Goal: Transaction & Acquisition: Purchase product/service

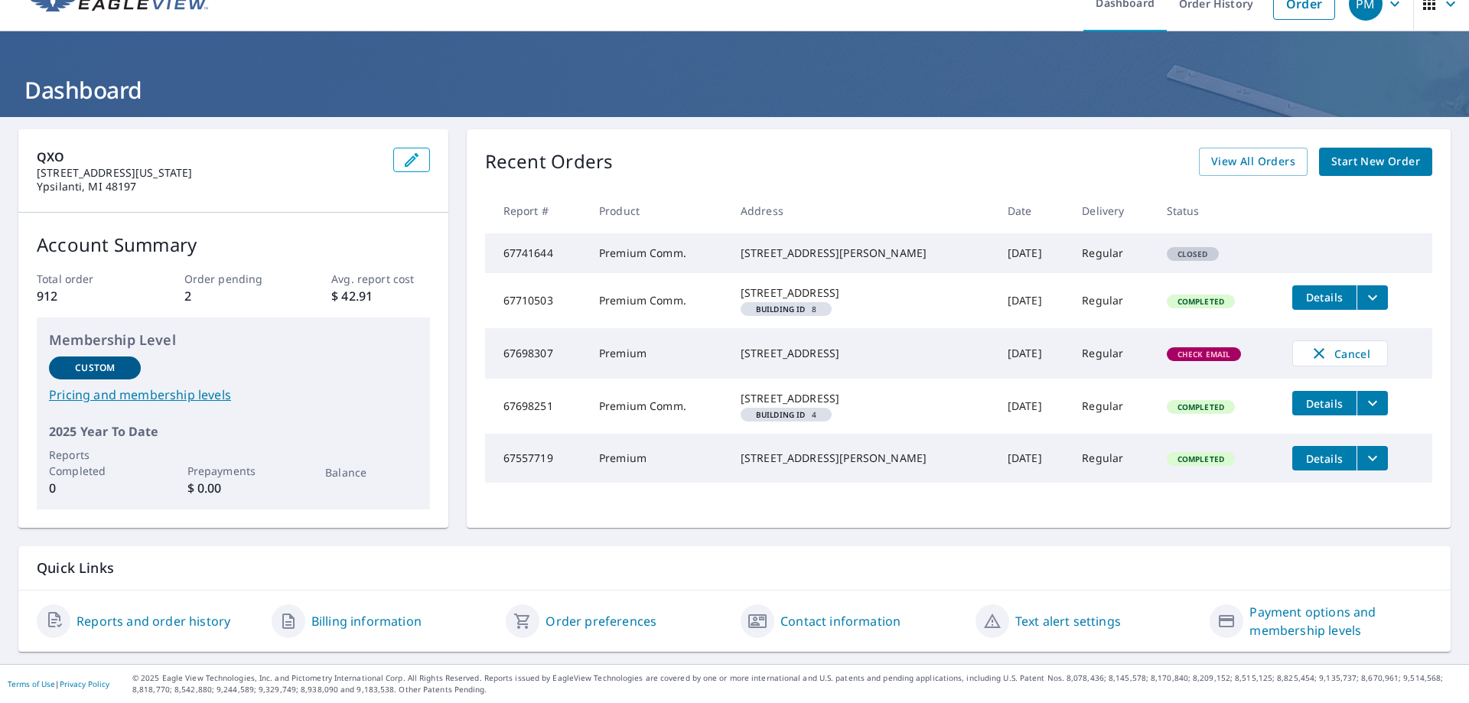
scroll to position [54, 0]
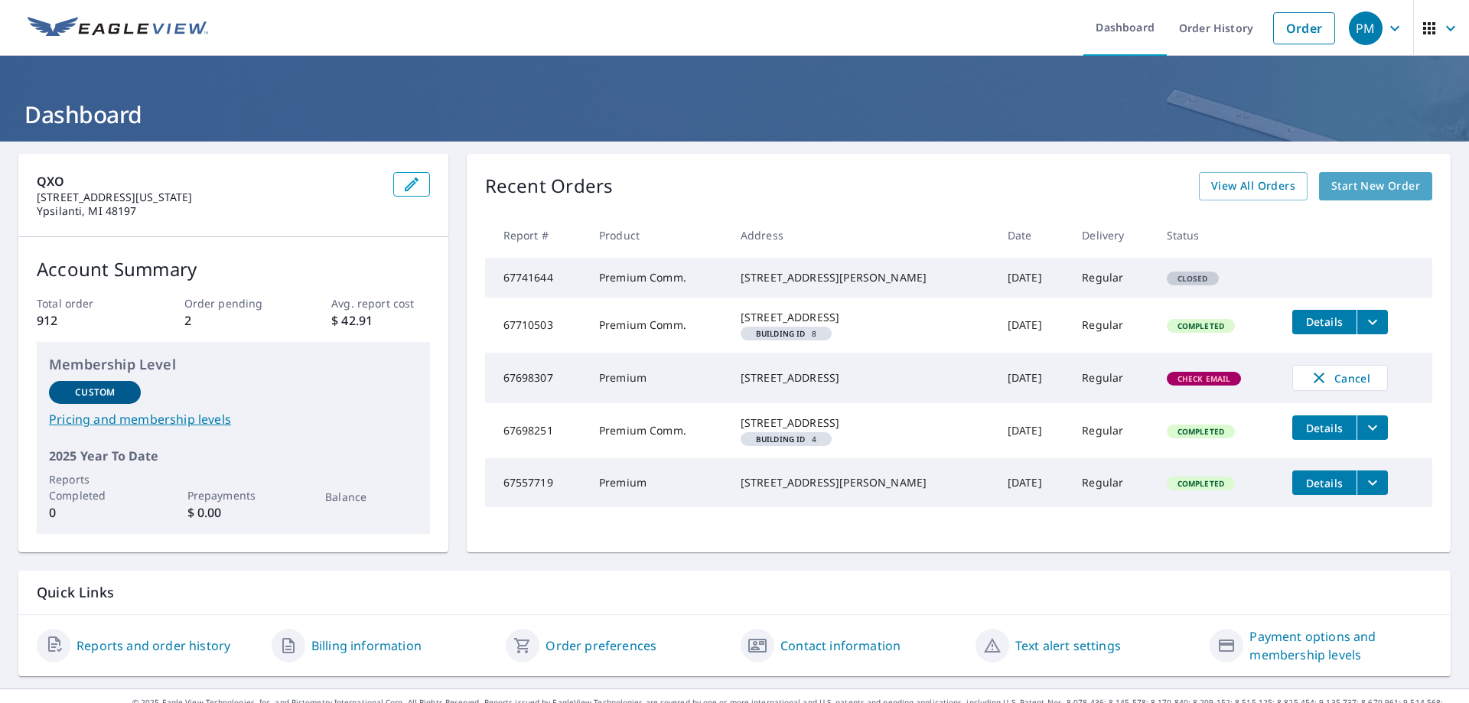
click at [1351, 189] on span "Start New Order" at bounding box center [1375, 186] width 89 height 19
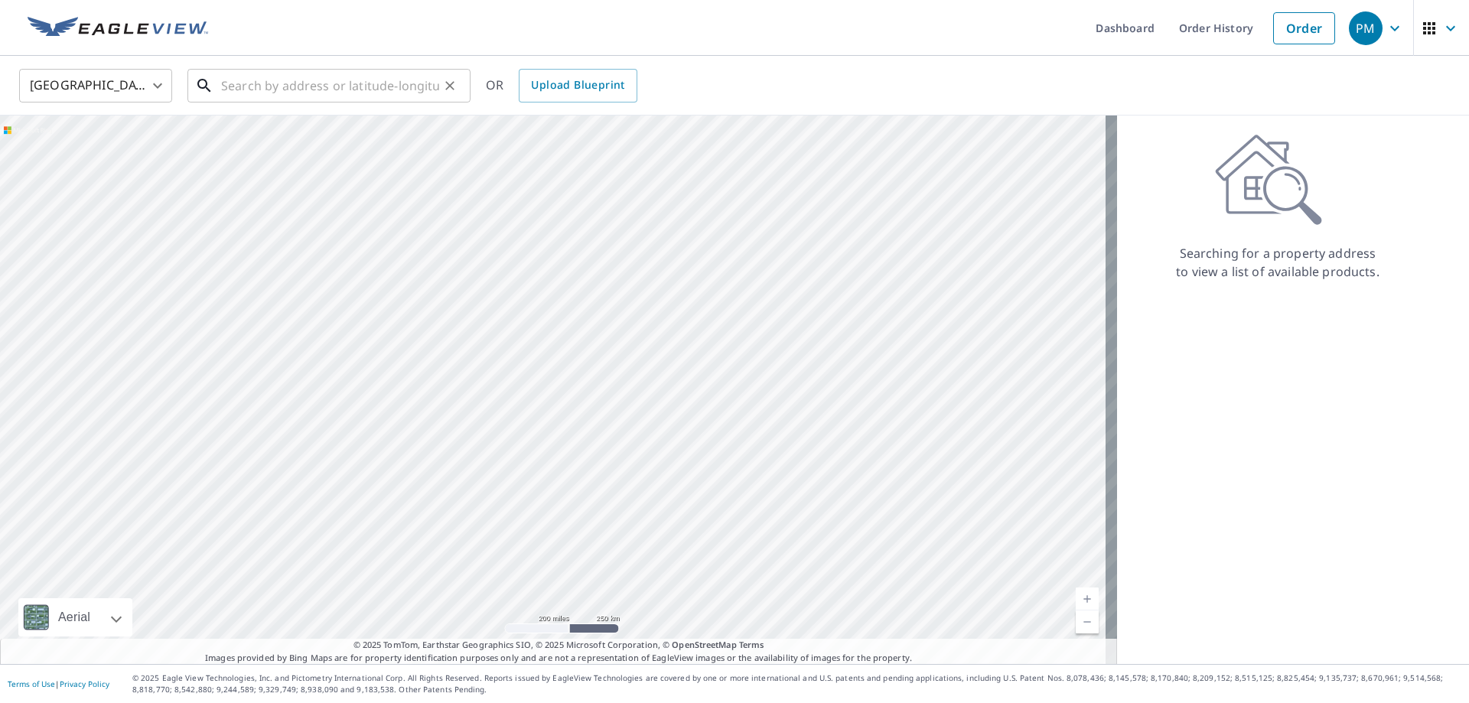
click at [353, 85] on input "text" at bounding box center [330, 85] width 218 height 43
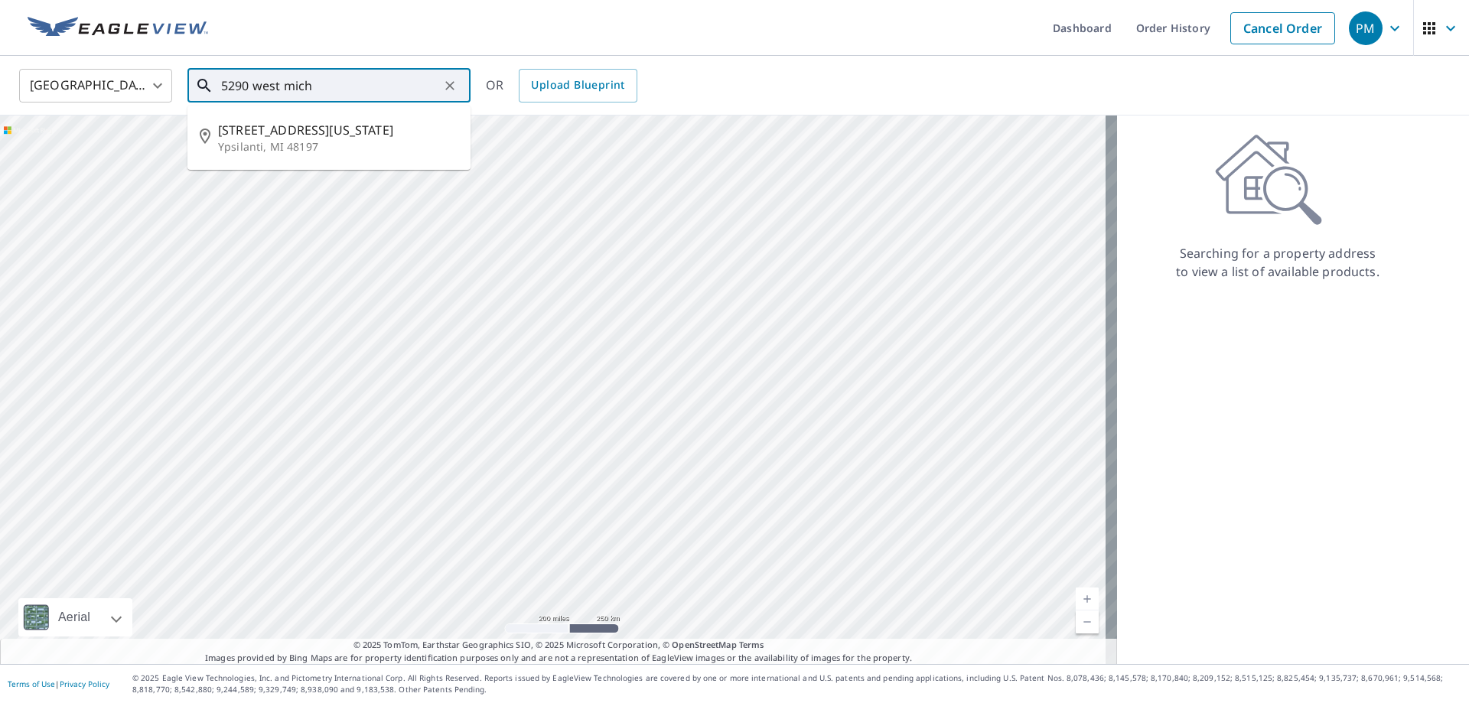
click at [337, 135] on span "[STREET_ADDRESS][US_STATE]" at bounding box center [338, 130] width 240 height 18
type input "[STREET_ADDRESS][US_STATE]"
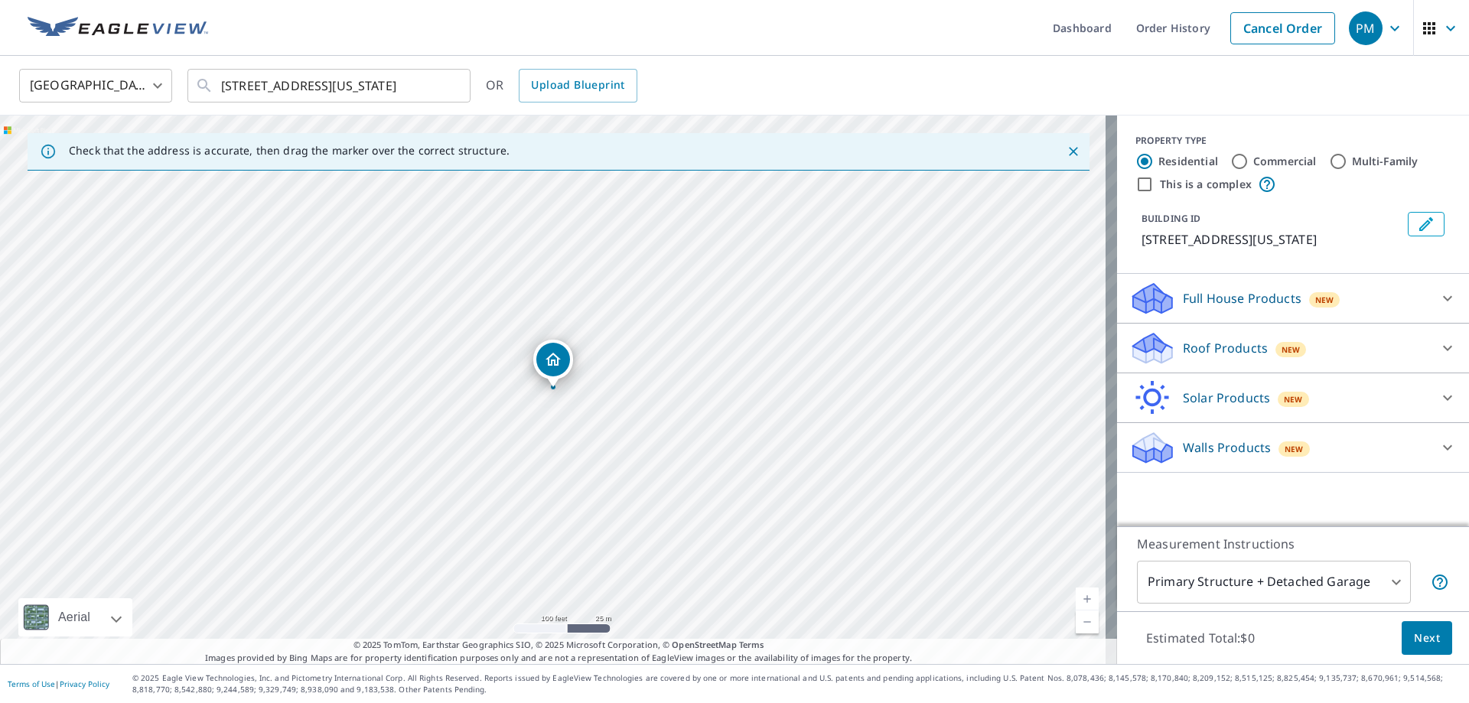
click at [1228, 303] on p "Full House Products" at bounding box center [1242, 298] width 119 height 18
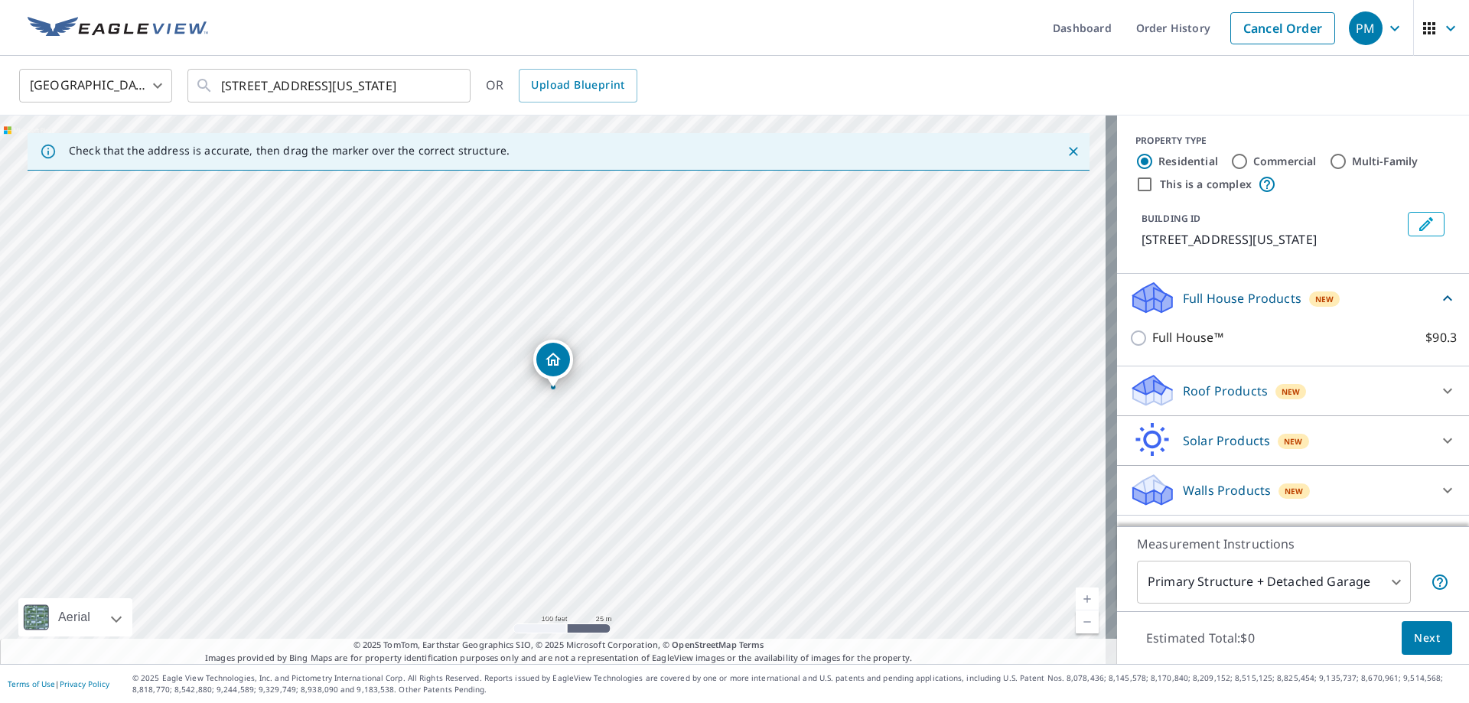
click at [1206, 389] on p "Roof Products" at bounding box center [1225, 391] width 85 height 18
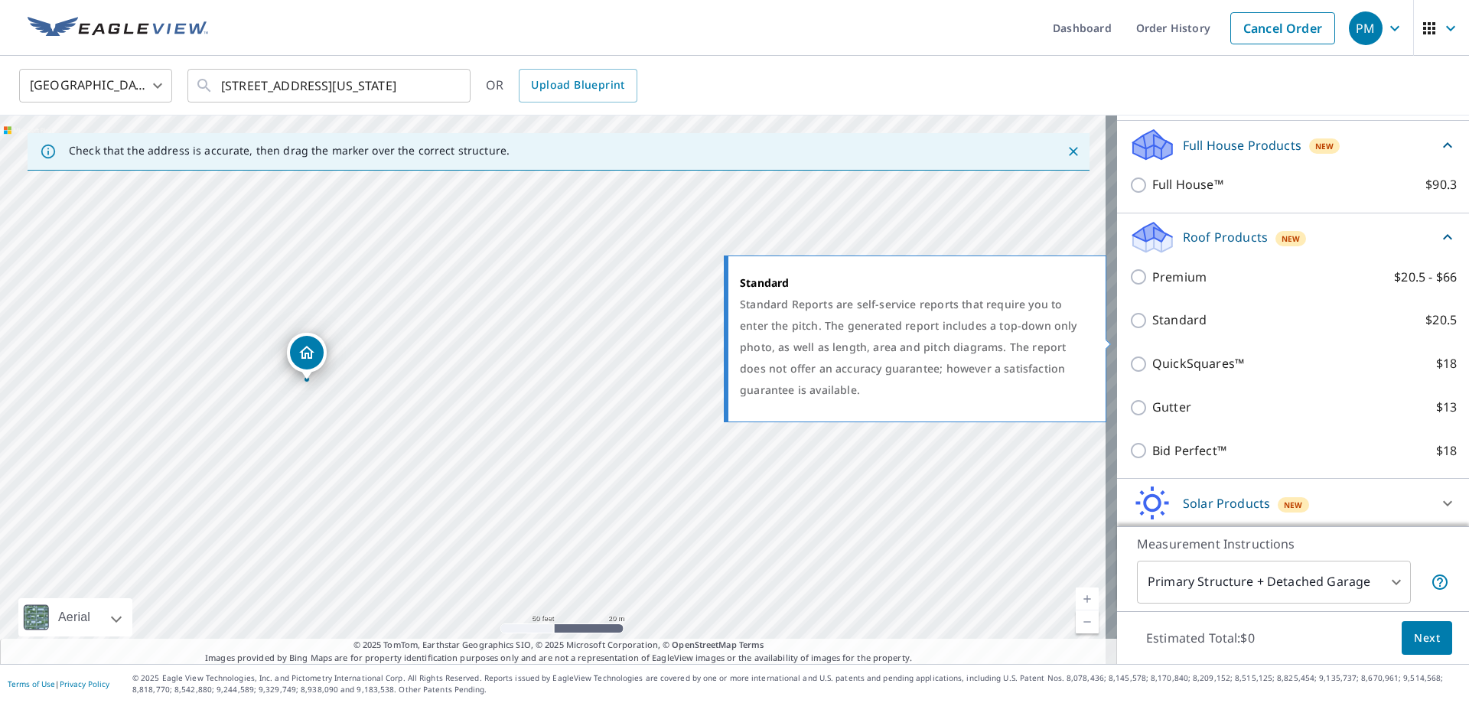
scroll to position [76, 0]
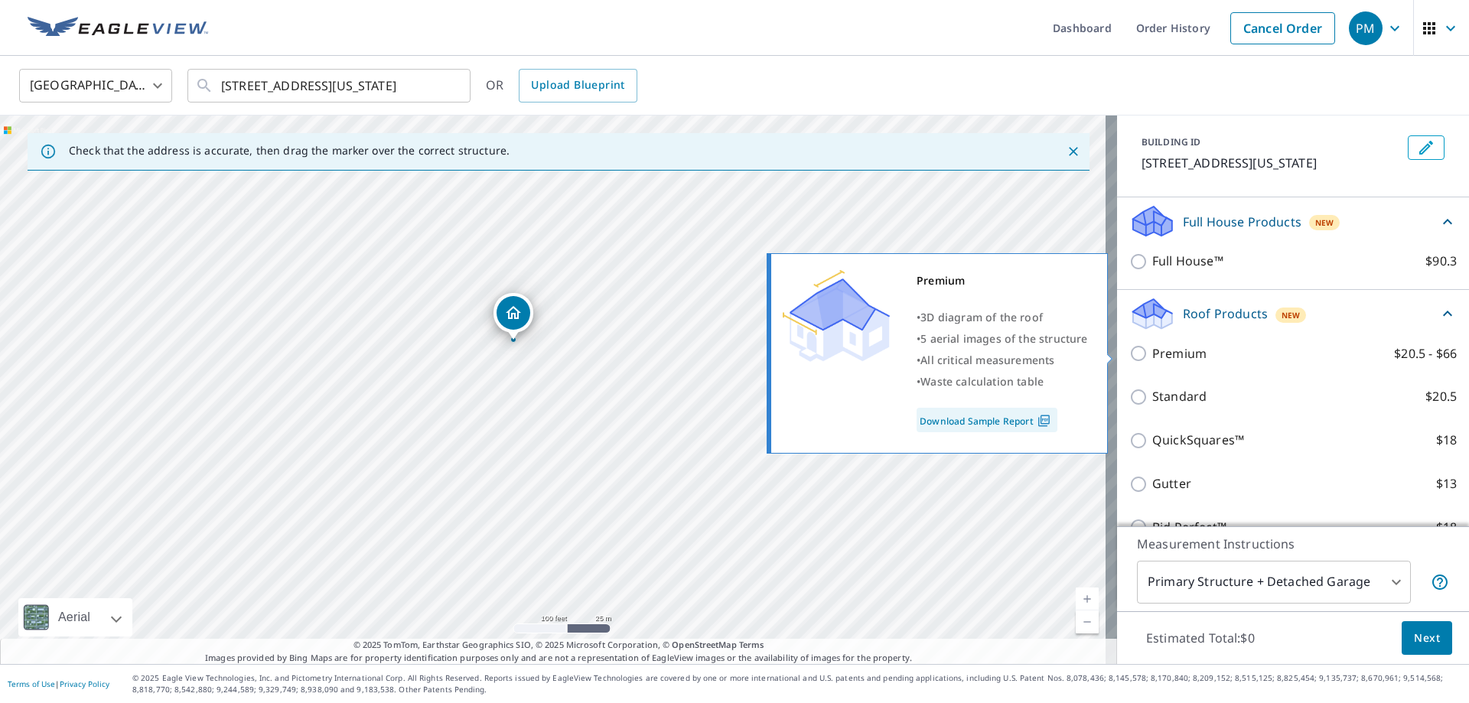
click at [1174, 358] on p "Premium" at bounding box center [1179, 353] width 54 height 19
click at [1152, 358] on input "Premium $20.5 - $66" at bounding box center [1140, 353] width 23 height 18
checkbox input "true"
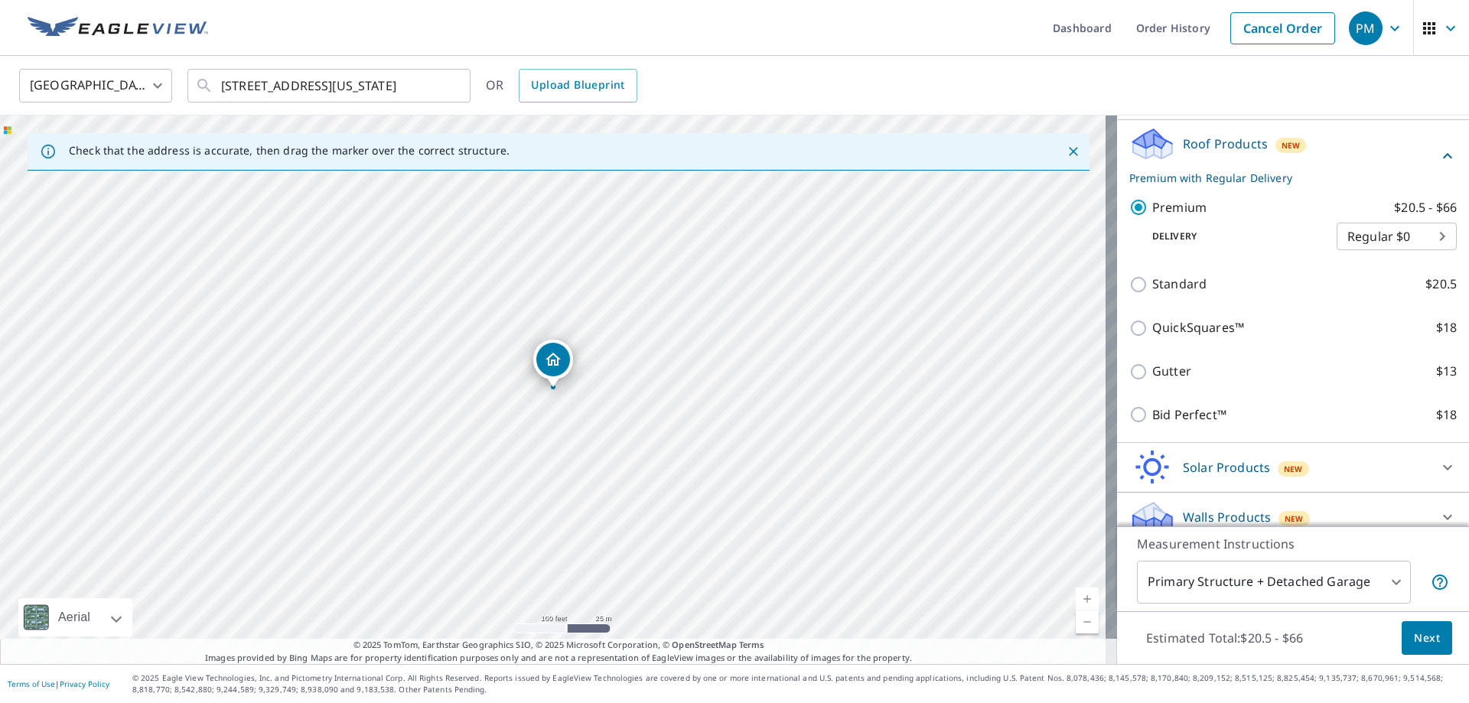
scroll to position [262, 0]
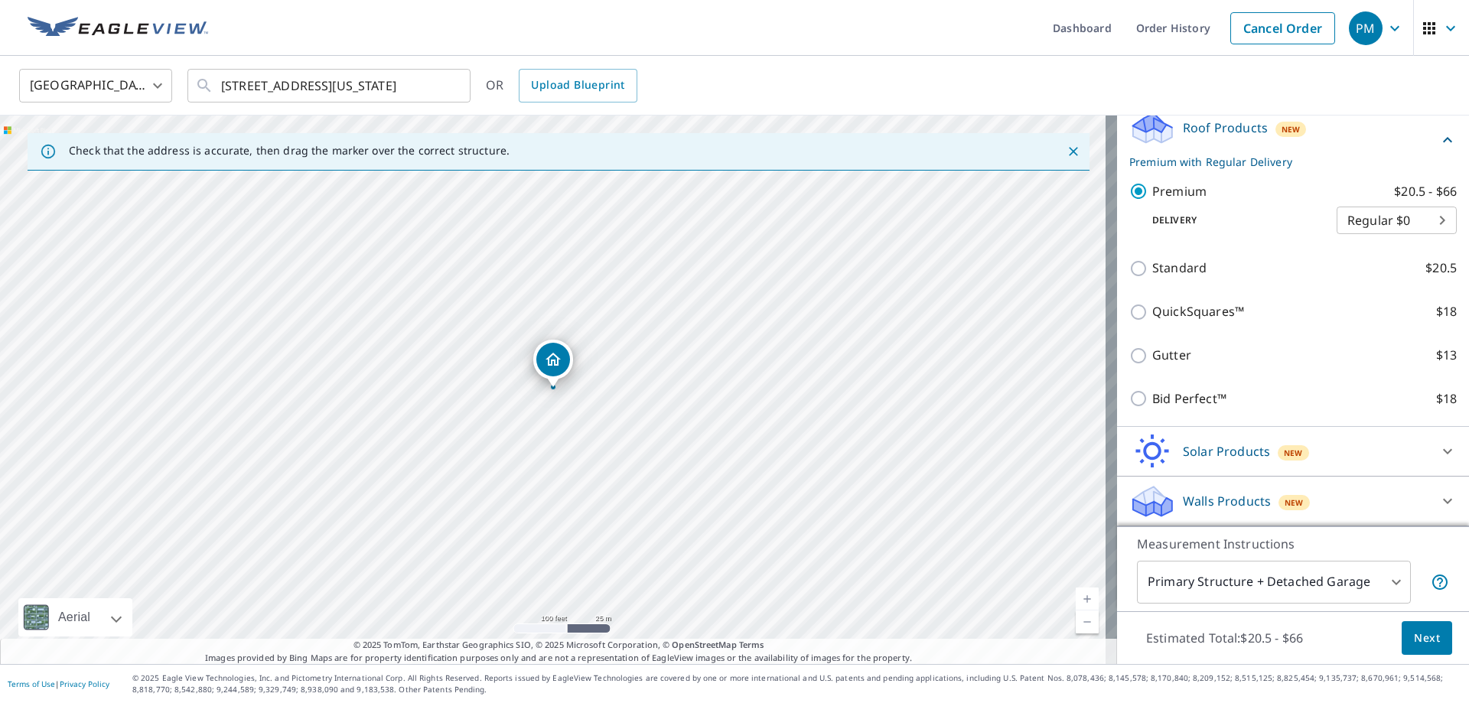
click at [1419, 629] on span "Next" at bounding box center [1427, 638] width 26 height 19
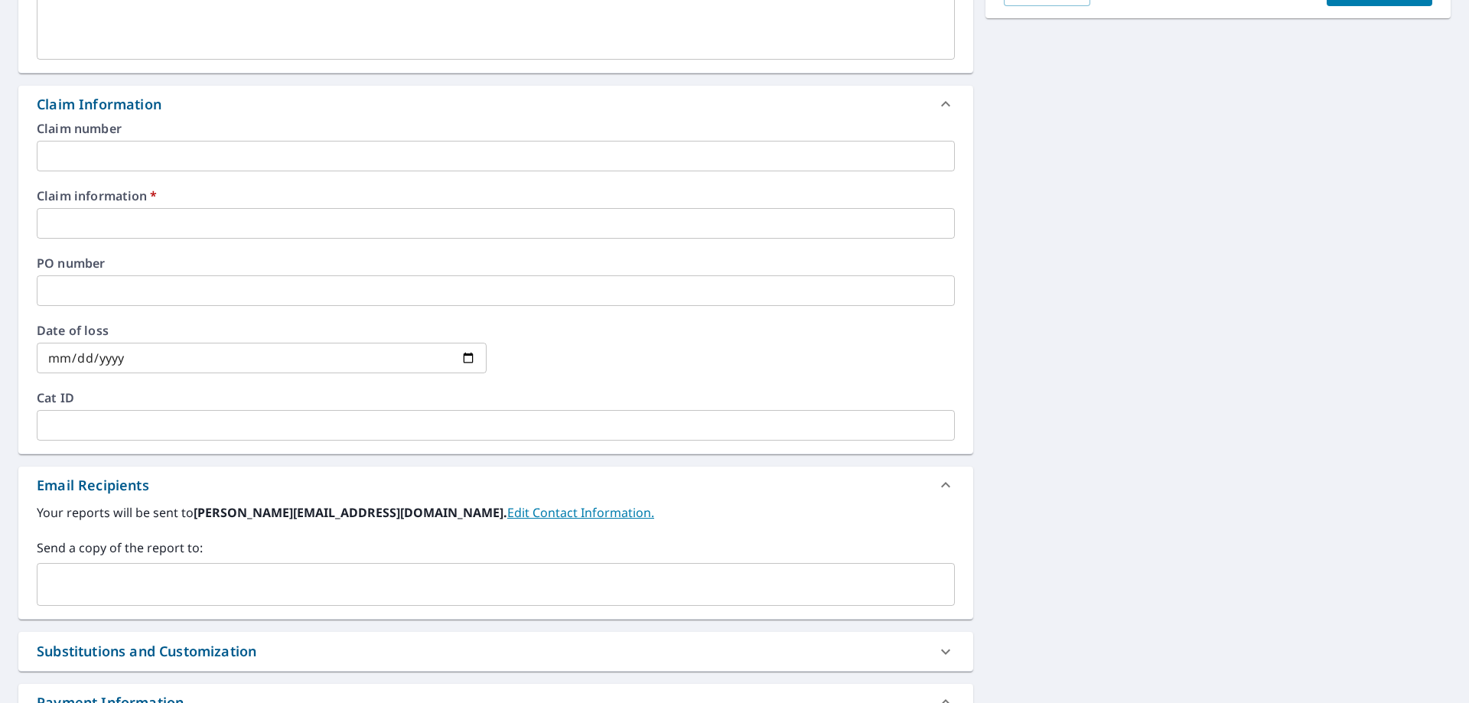
scroll to position [600, 0]
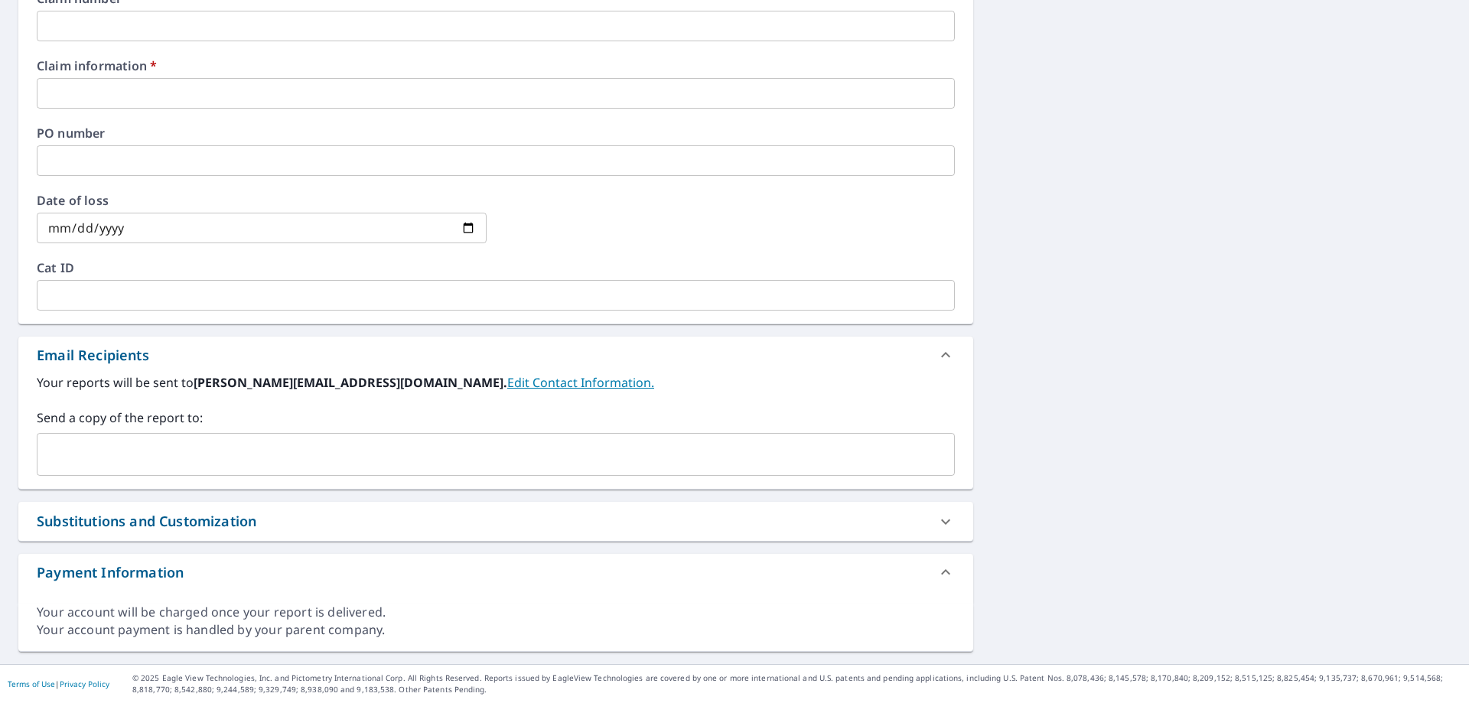
click at [185, 454] on input "text" at bounding box center [484, 454] width 881 height 29
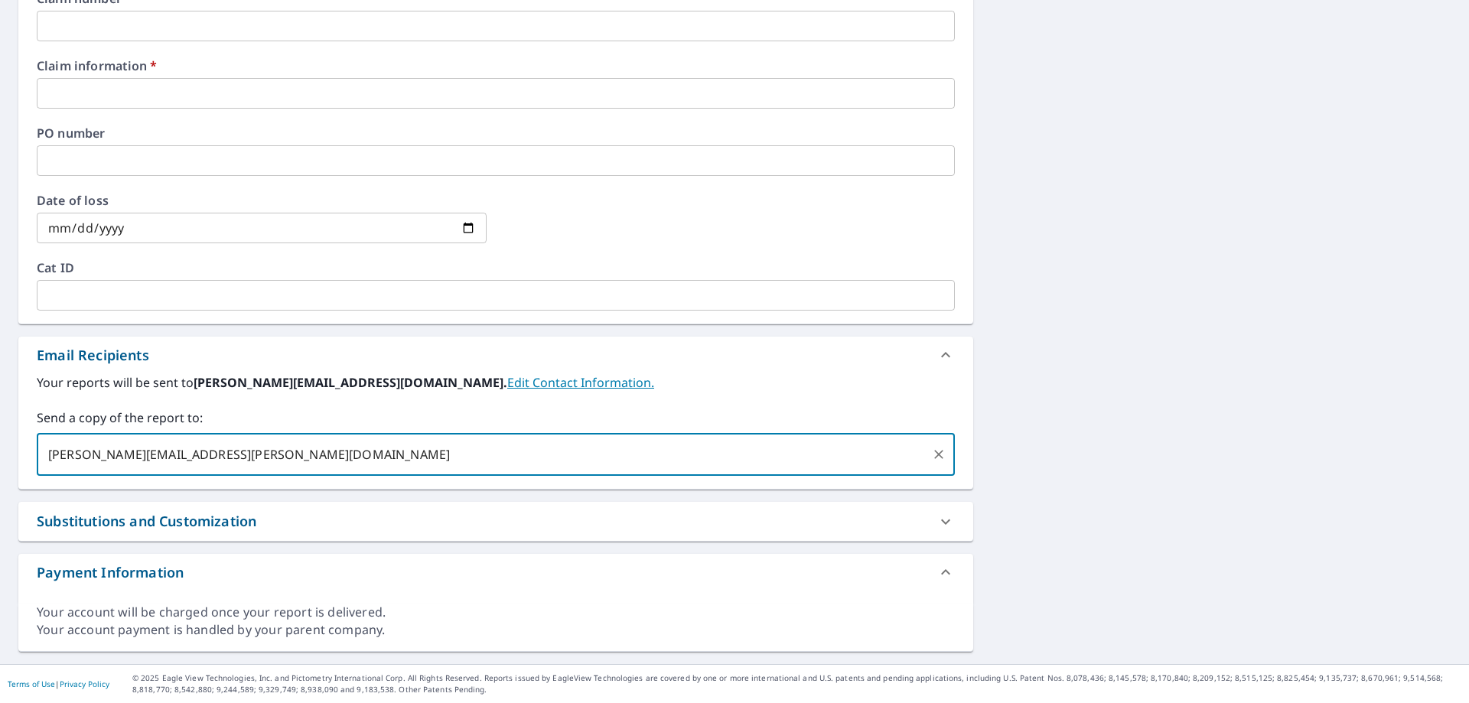
type input "[PERSON_NAME][EMAIL_ADDRESS][PERSON_NAME][DOMAIN_NAME]"
checkbox input "true"
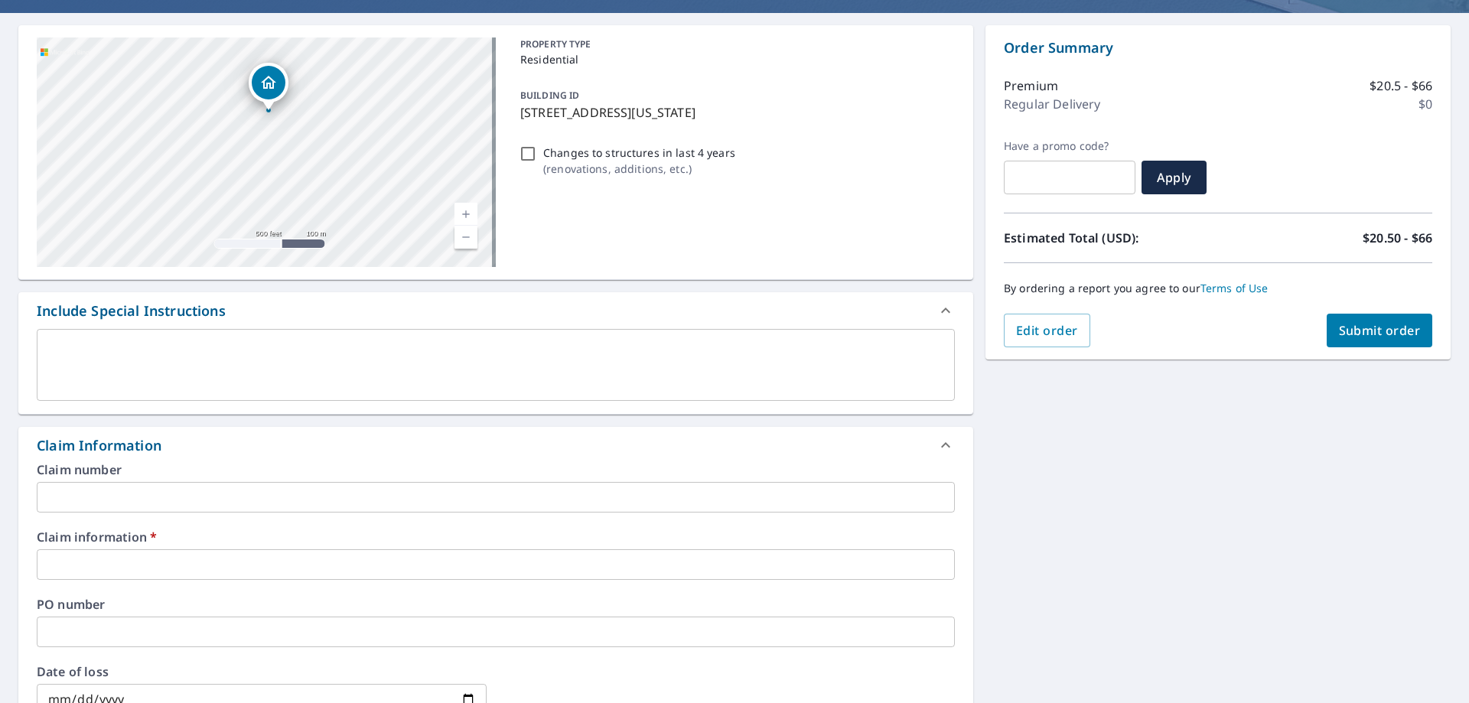
scroll to position [0, 0]
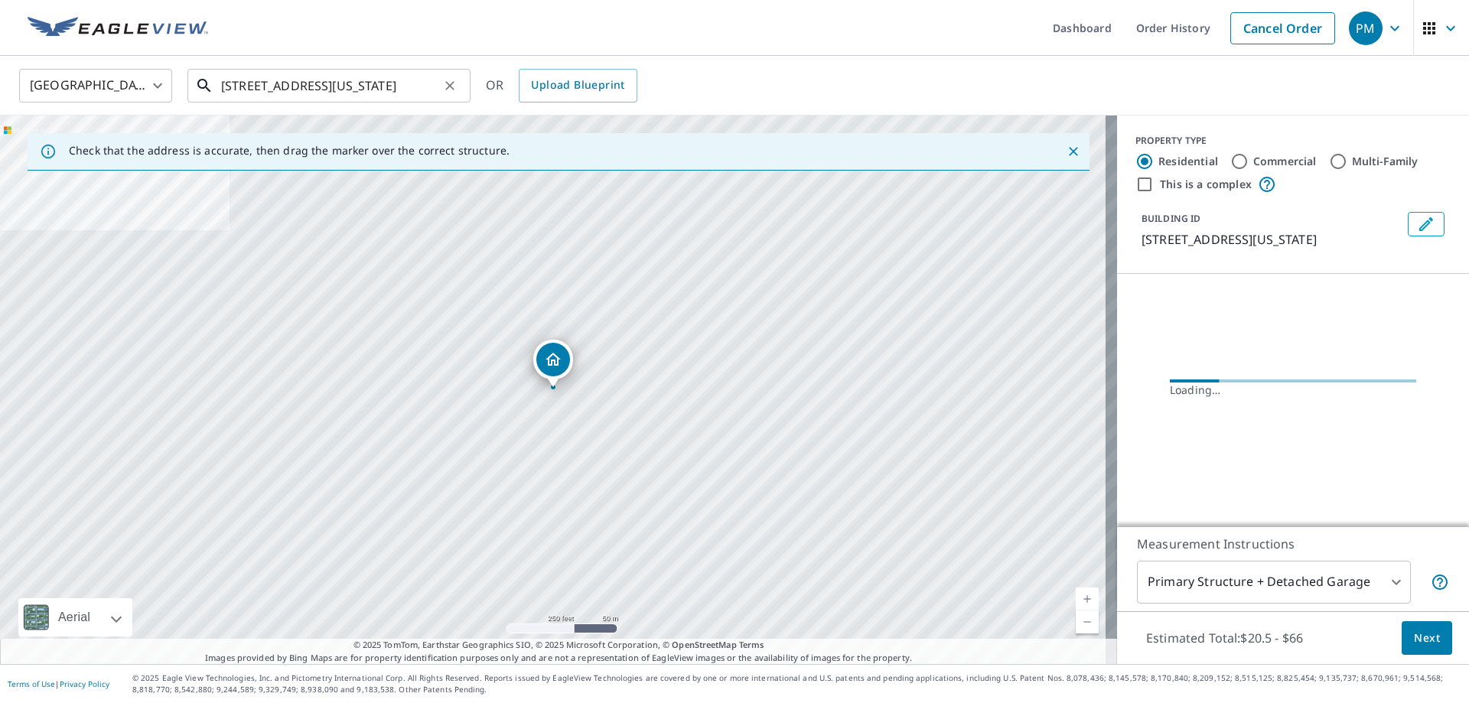
click at [412, 97] on input "[STREET_ADDRESS][US_STATE]" at bounding box center [330, 85] width 218 height 43
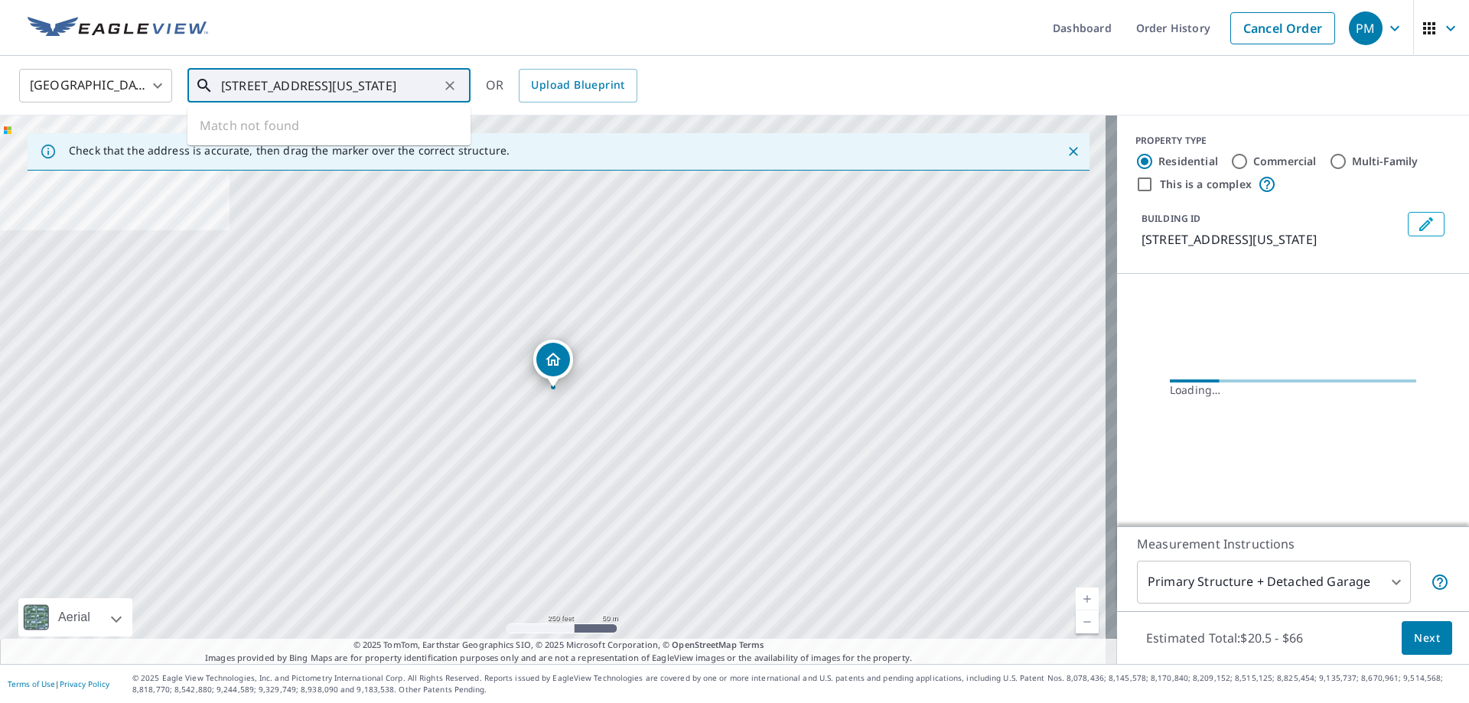
click at [448, 83] on icon "Clear" at bounding box center [449, 85] width 9 height 9
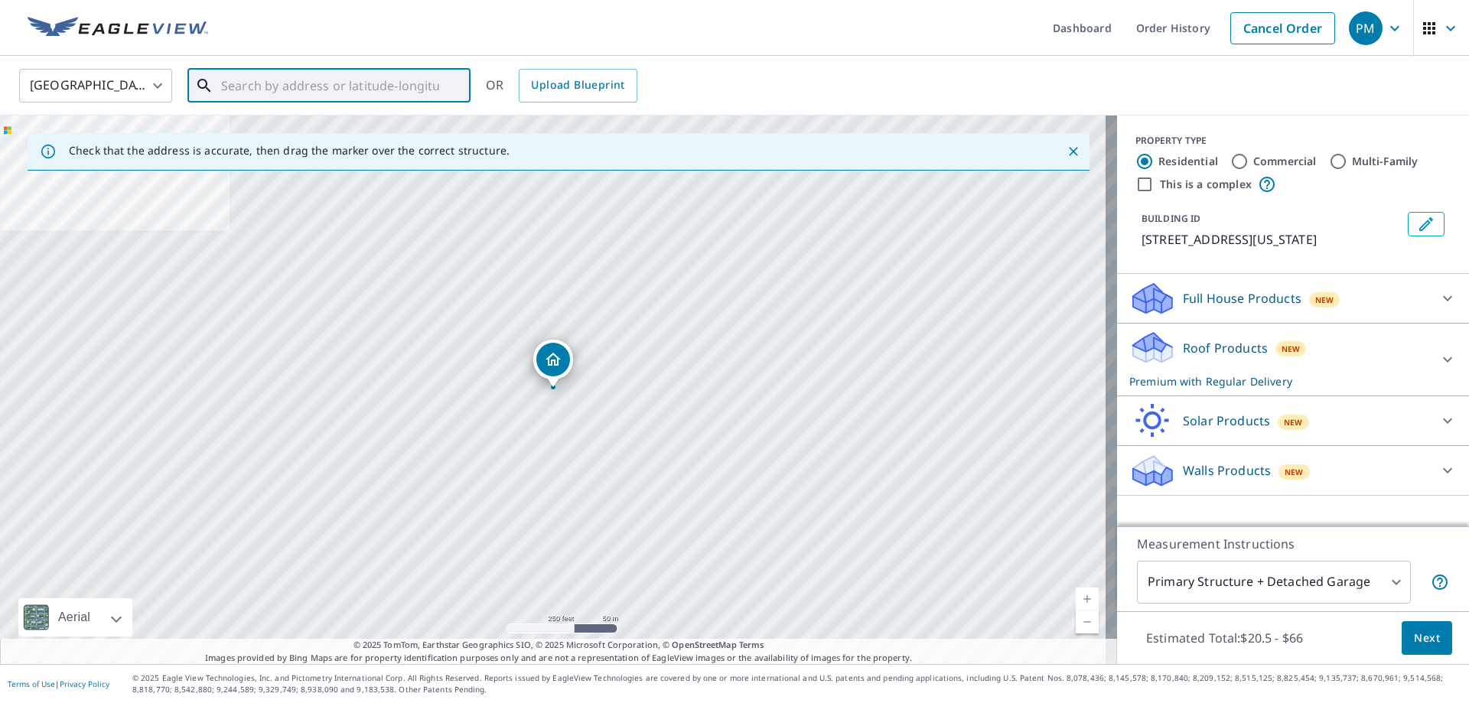
drag, startPoint x: 405, startPoint y: 80, endPoint x: 516, endPoint y: 94, distance: 111.8
click at [405, 80] on input "text" at bounding box center [330, 85] width 218 height 43
click at [577, 92] on span "Upload Blueprint" at bounding box center [577, 85] width 93 height 19
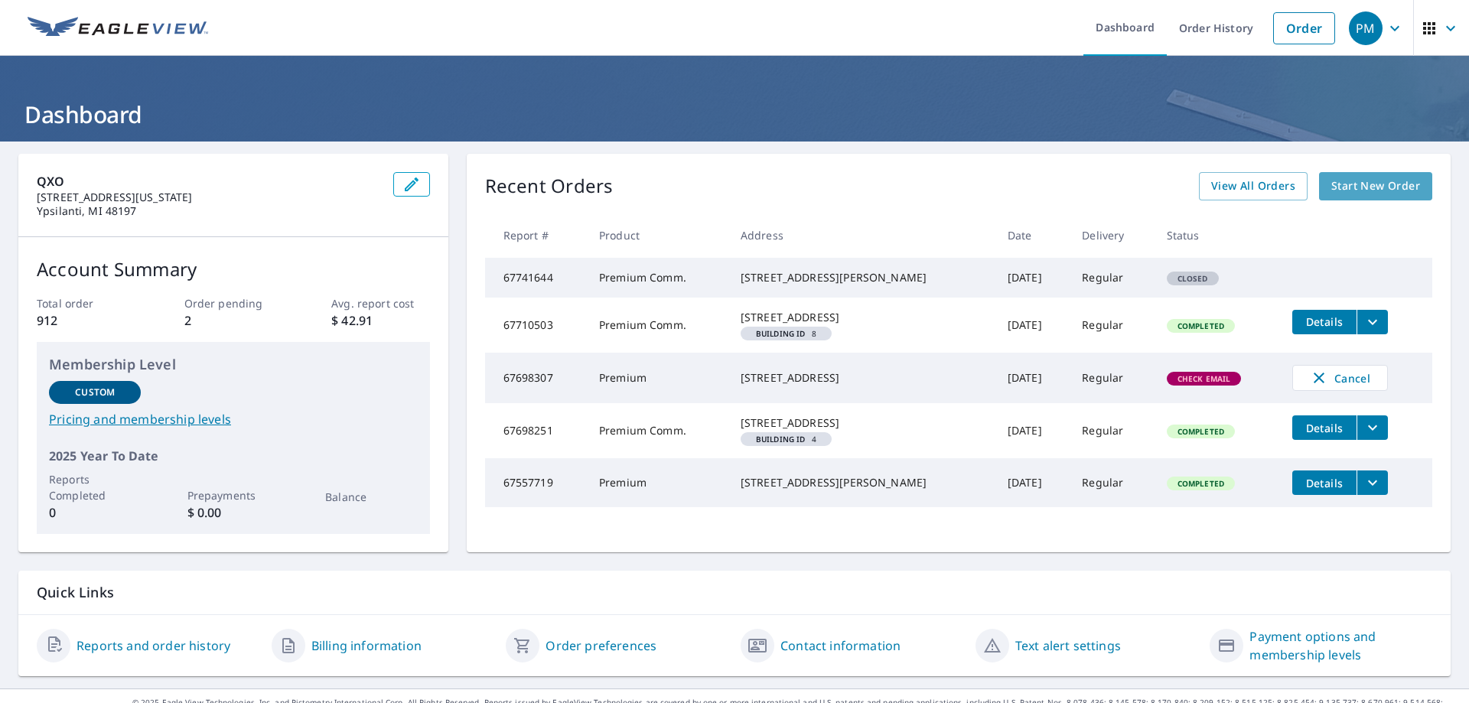
click at [1382, 182] on span "Start New Order" at bounding box center [1375, 186] width 89 height 19
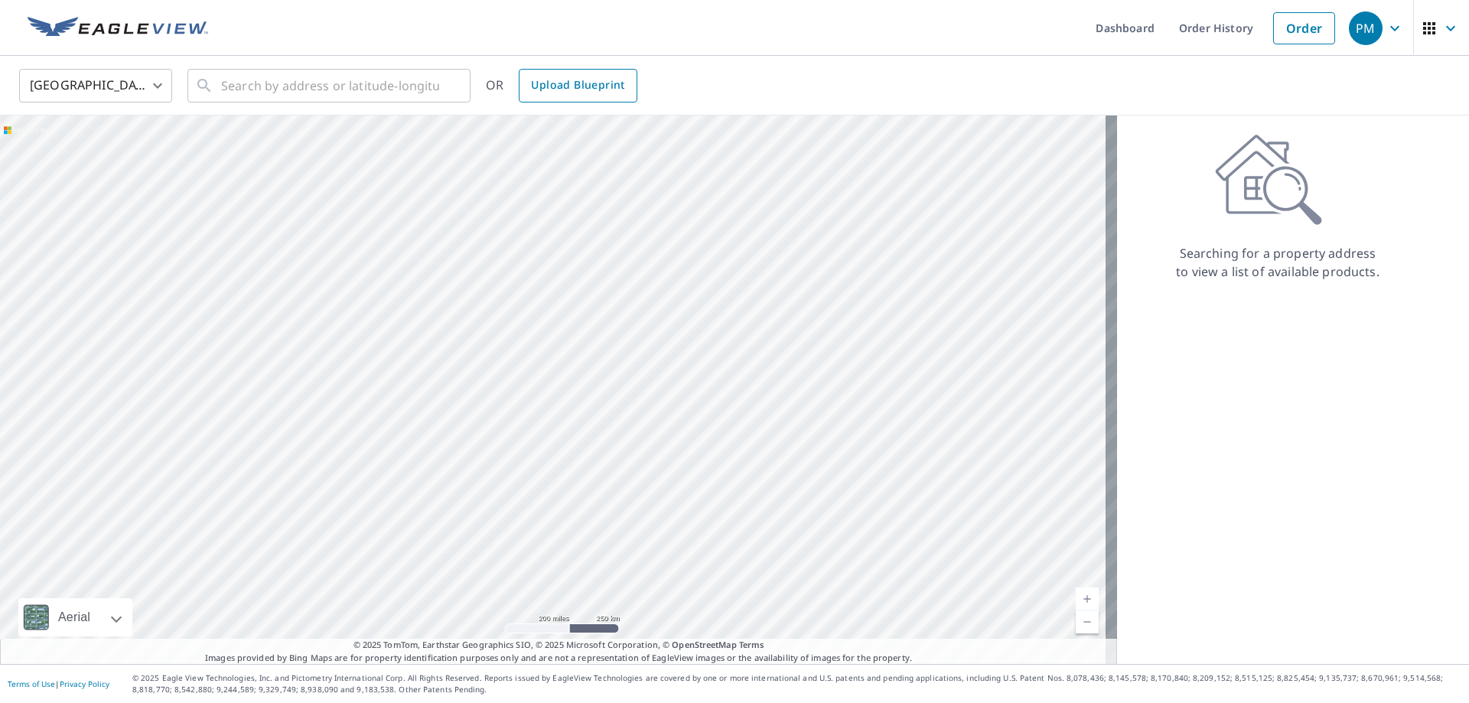
click at [578, 92] on span "Upload Blueprint" at bounding box center [577, 85] width 93 height 19
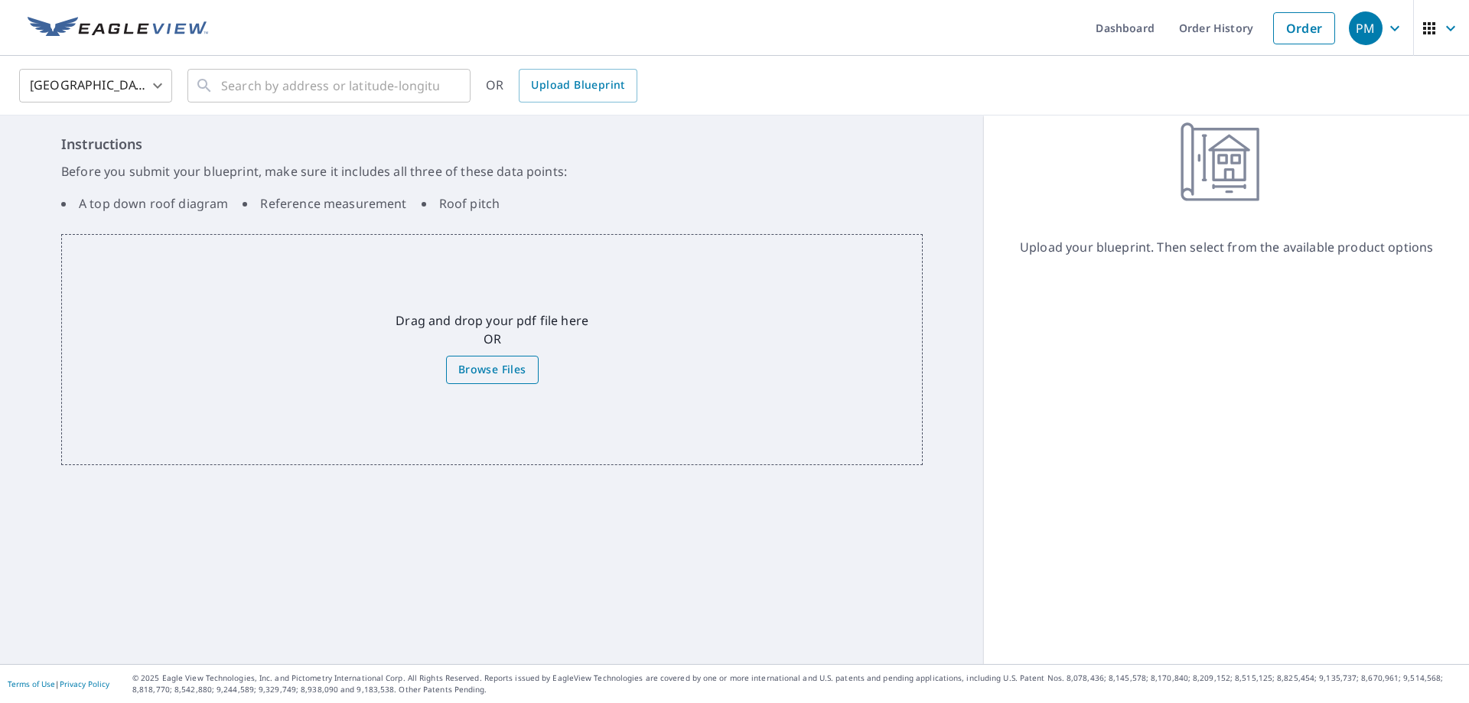
click at [483, 361] on span "Browse Files" at bounding box center [492, 369] width 68 height 19
click at [0, 0] on input "Browse Files" at bounding box center [0, 0] width 0 height 0
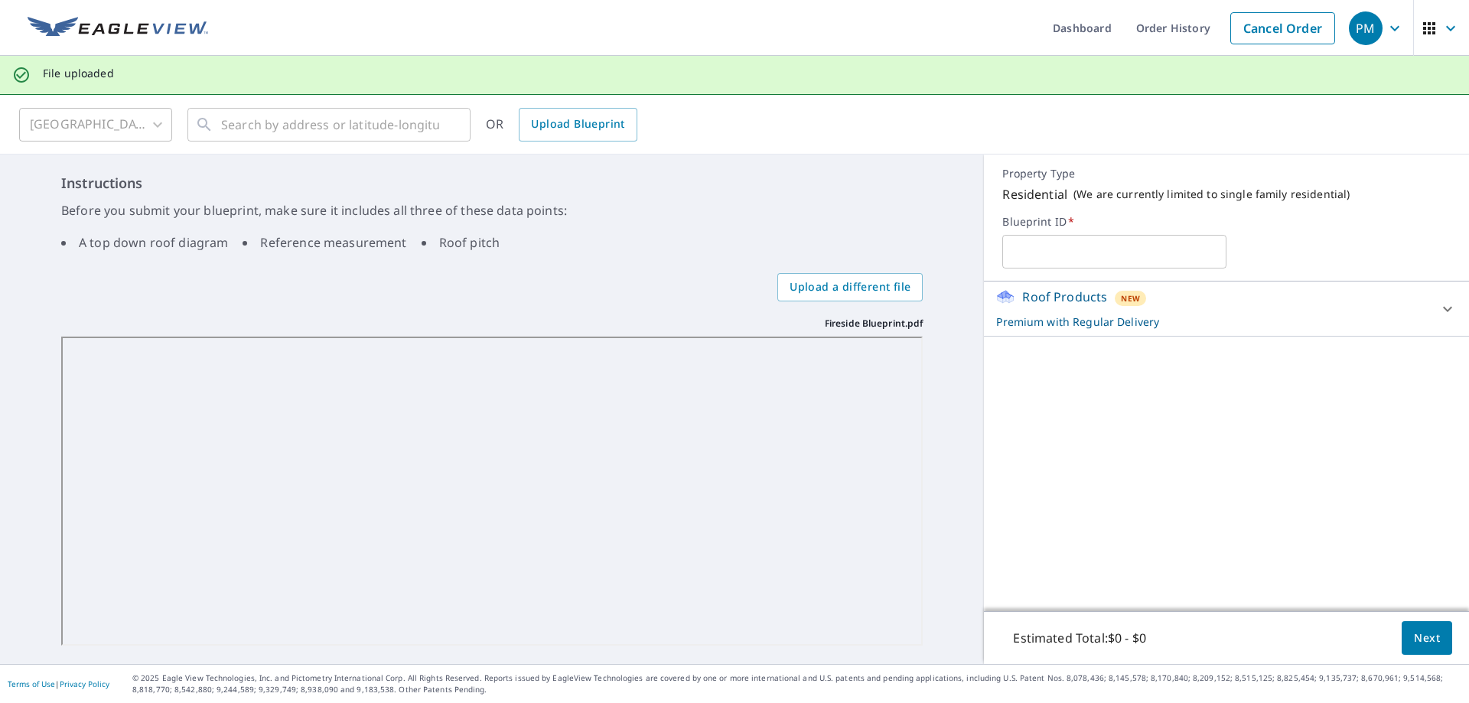
click at [1020, 408] on div "Roof Products New Premium with Regular Delivery Premium $20.5 - $66 Delivery Re…" at bounding box center [1226, 447] width 485 height 330
click at [1180, 308] on div "Roof Products New Premium with Regular Delivery" at bounding box center [1212, 309] width 433 height 42
click at [1408, 625] on button "Next" at bounding box center [1426, 638] width 50 height 34
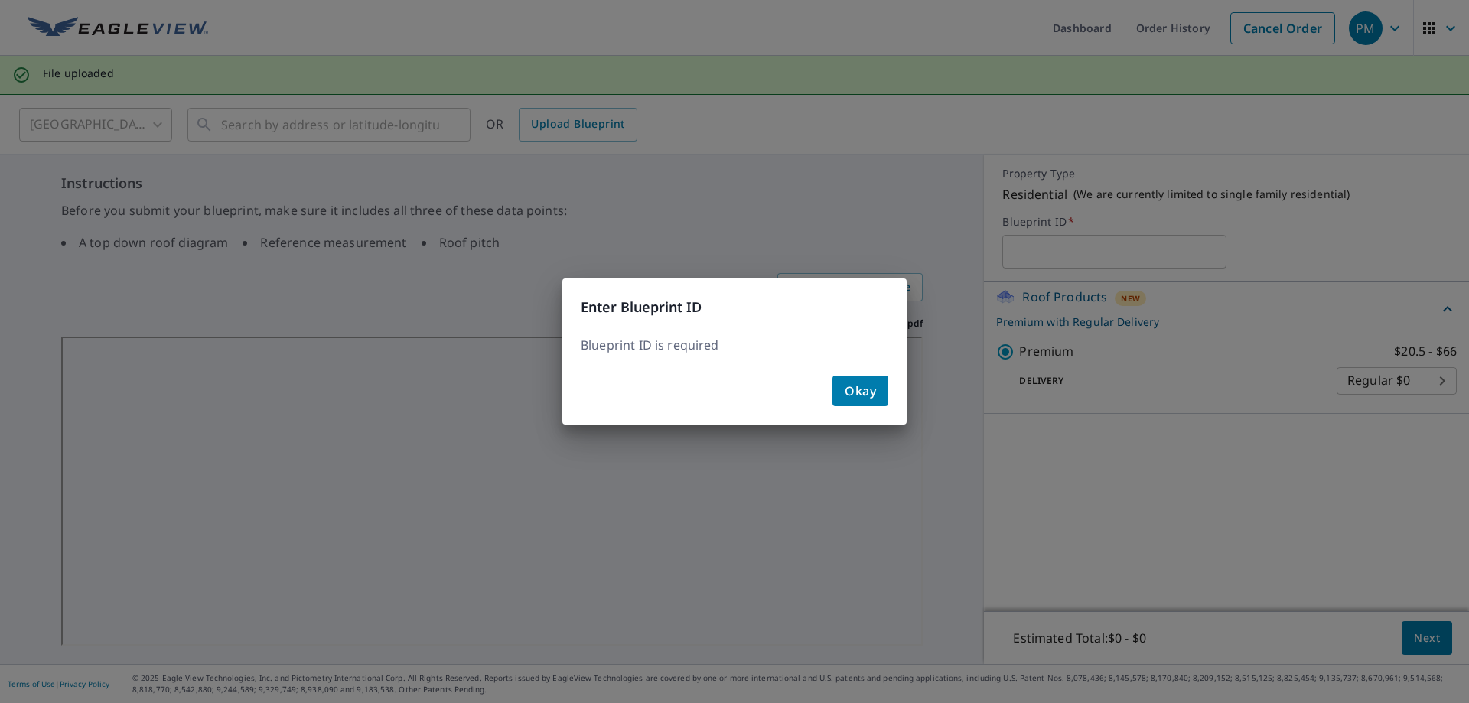
click at [850, 386] on span "Okay" at bounding box center [860, 390] width 31 height 21
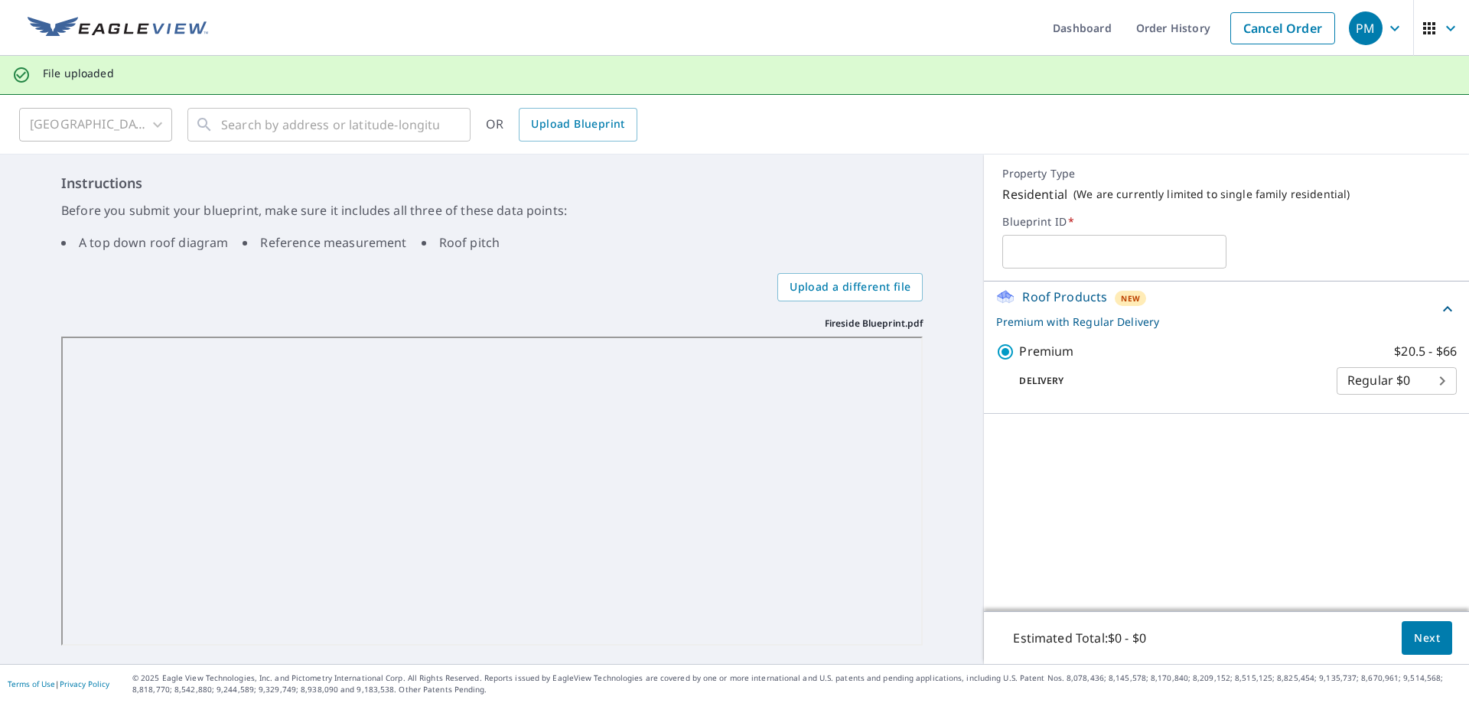
click at [1056, 239] on input "text" at bounding box center [1114, 251] width 224 height 43
type input "F"
type input "j"
type input "Fireside Junge"
click at [1414, 637] on span "Next" at bounding box center [1427, 638] width 26 height 19
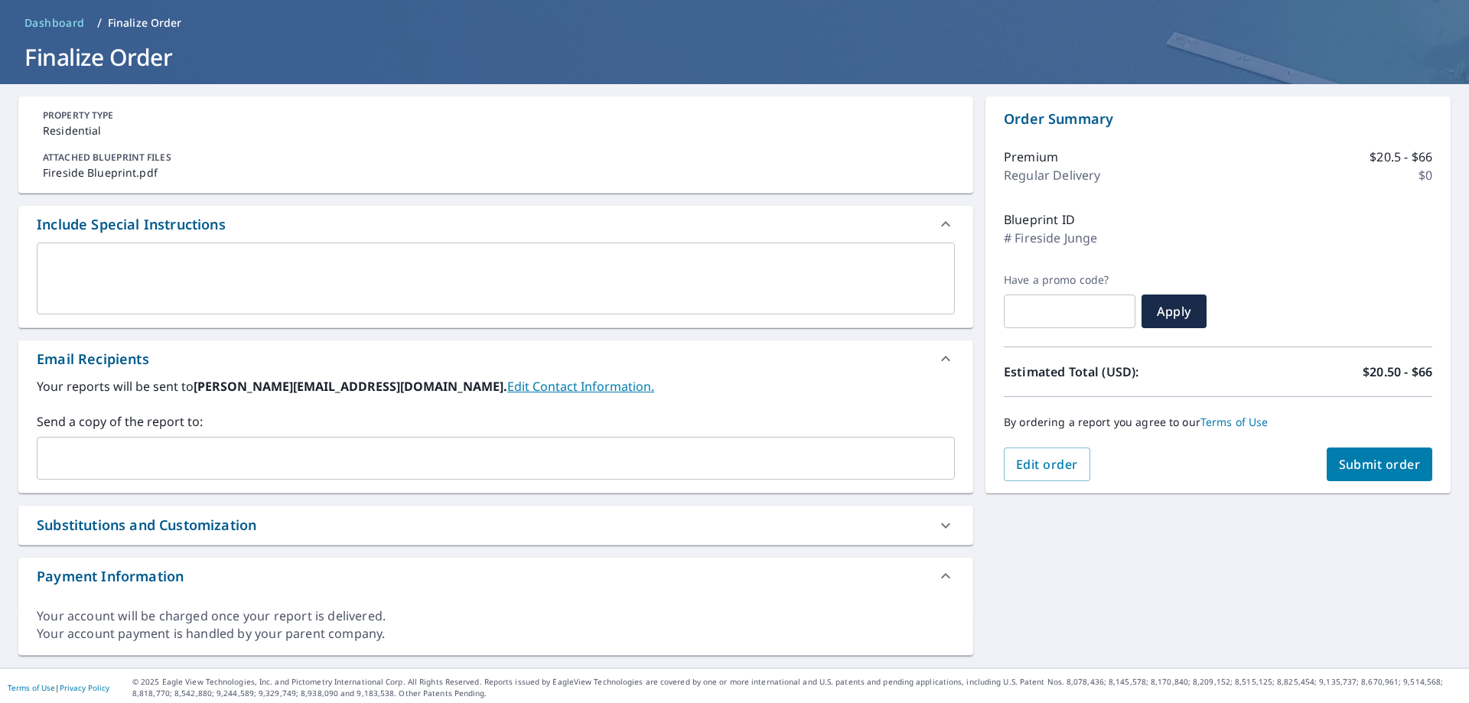
scroll to position [61, 0]
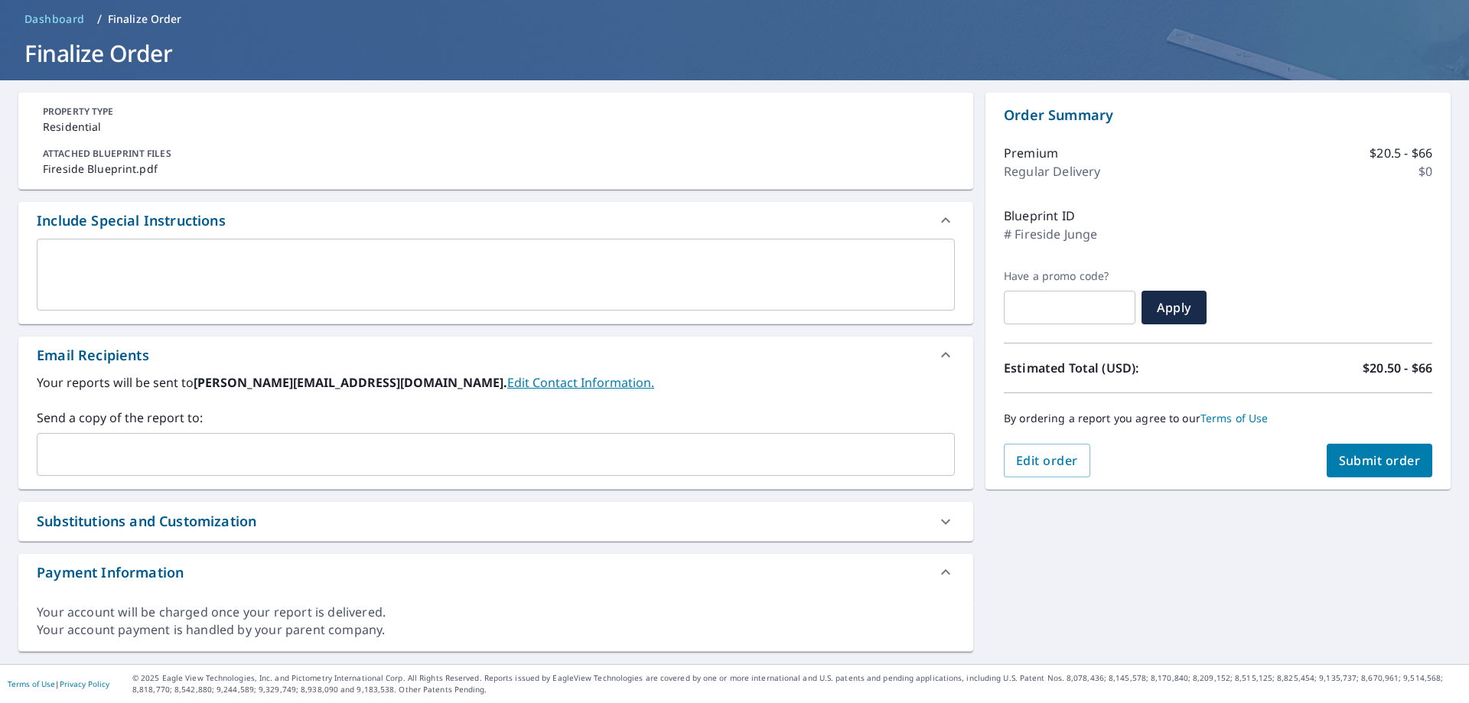
click at [182, 249] on div "x ​" at bounding box center [496, 275] width 918 height 72
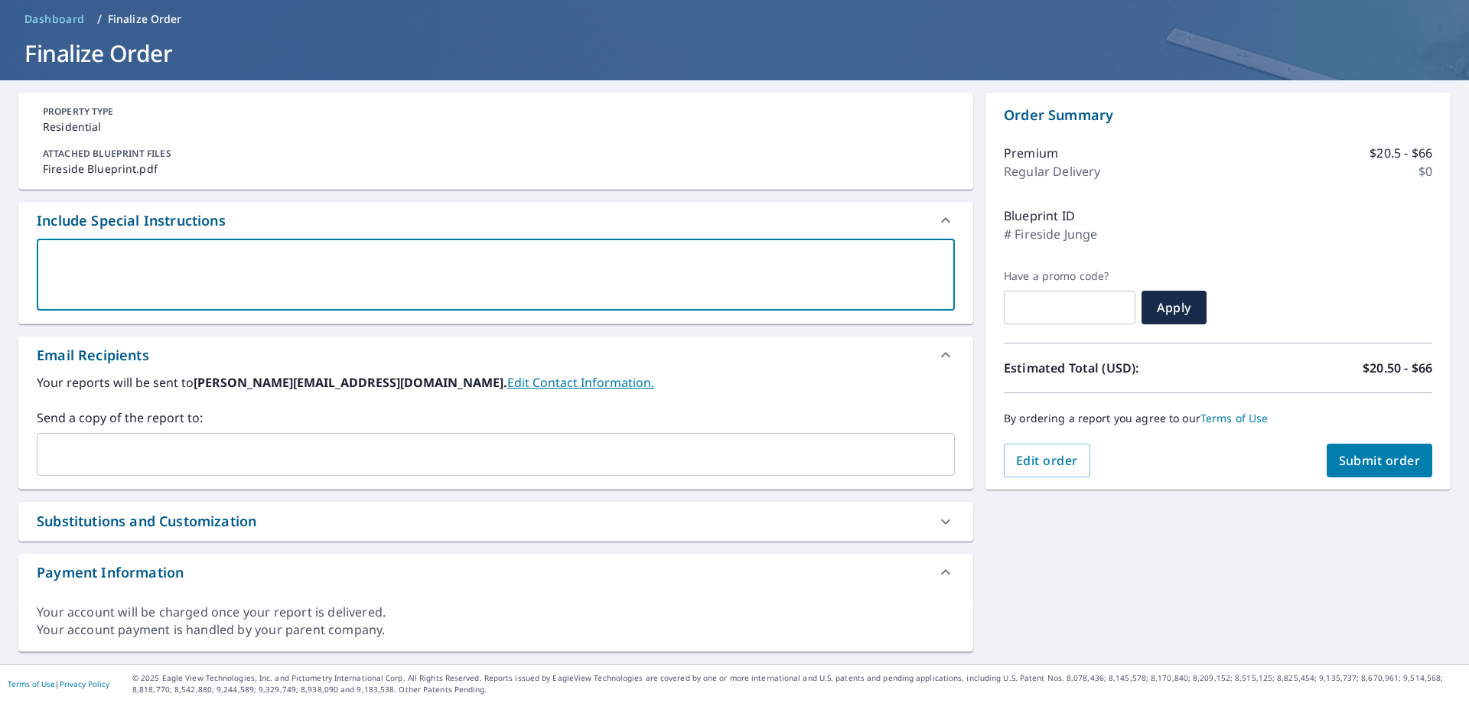
click at [237, 453] on input "text" at bounding box center [484, 454] width 881 height 29
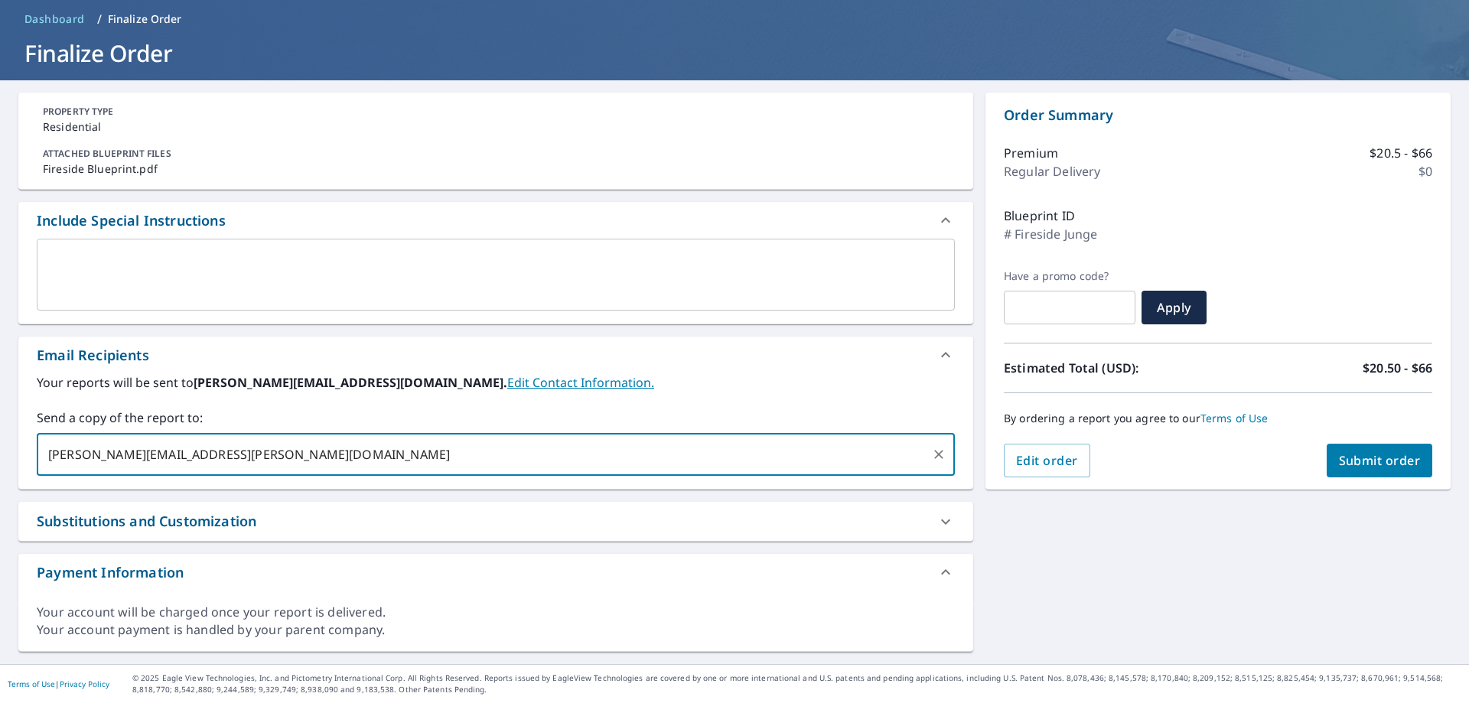
type input "ken.koenig@qxo.com"
checkbox input "true"
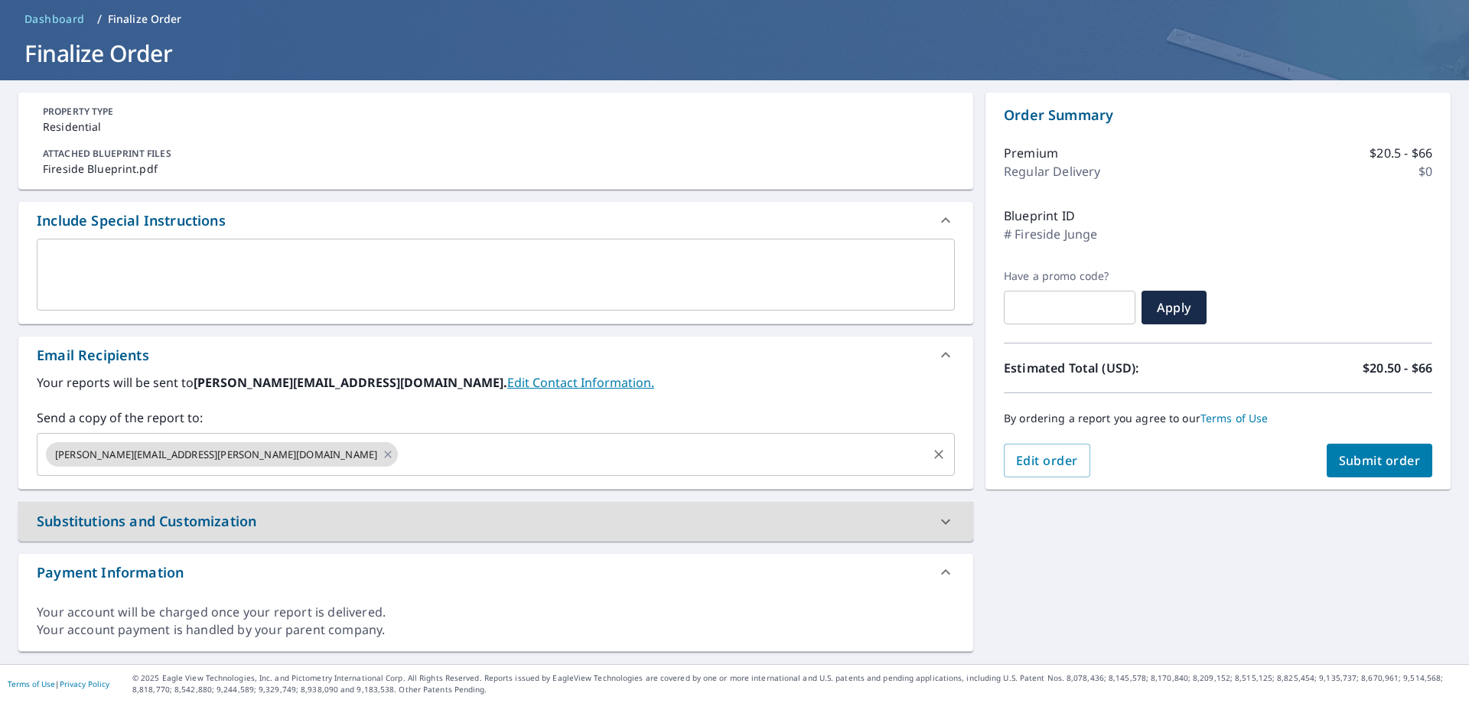
click at [400, 454] on input "text" at bounding box center [662, 454] width 525 height 29
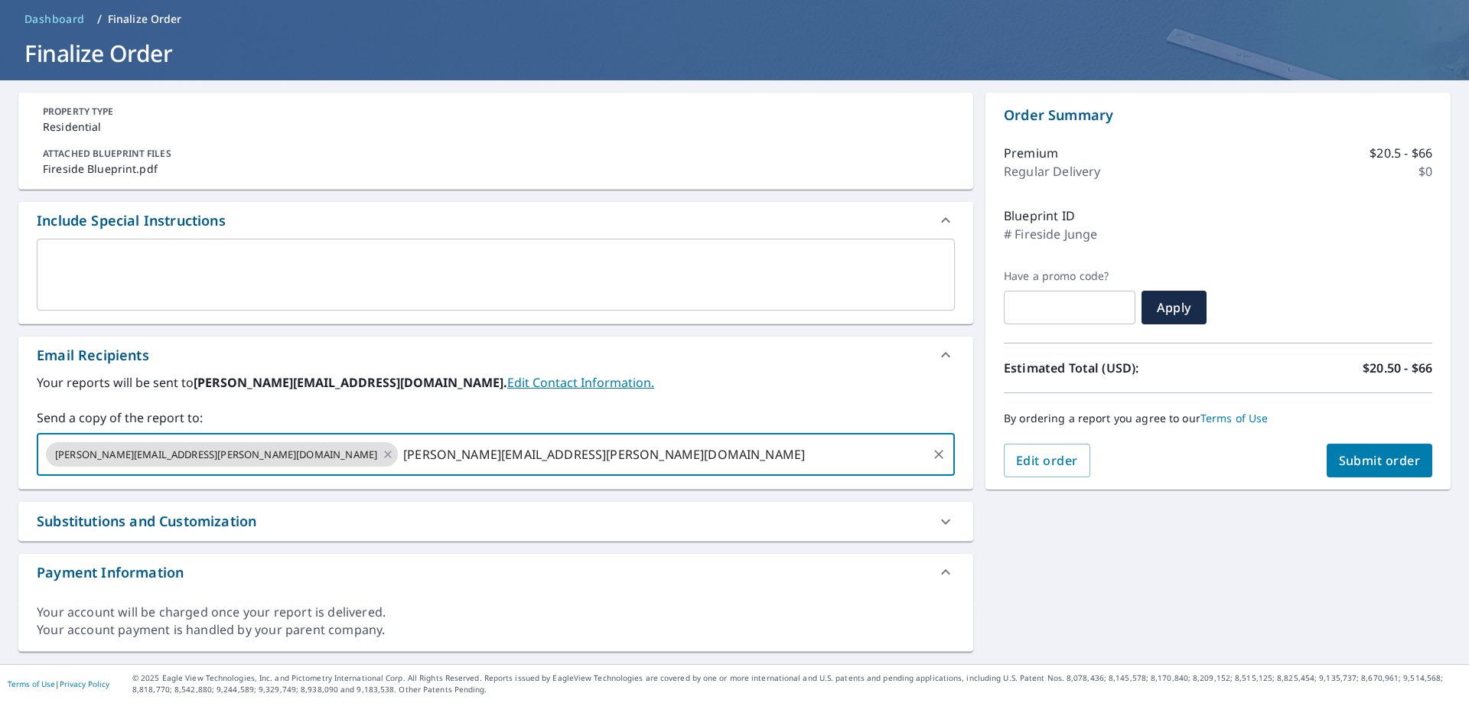
type input "[PERSON_NAME][EMAIL_ADDRESS][PERSON_NAME][DOMAIN_NAME]"
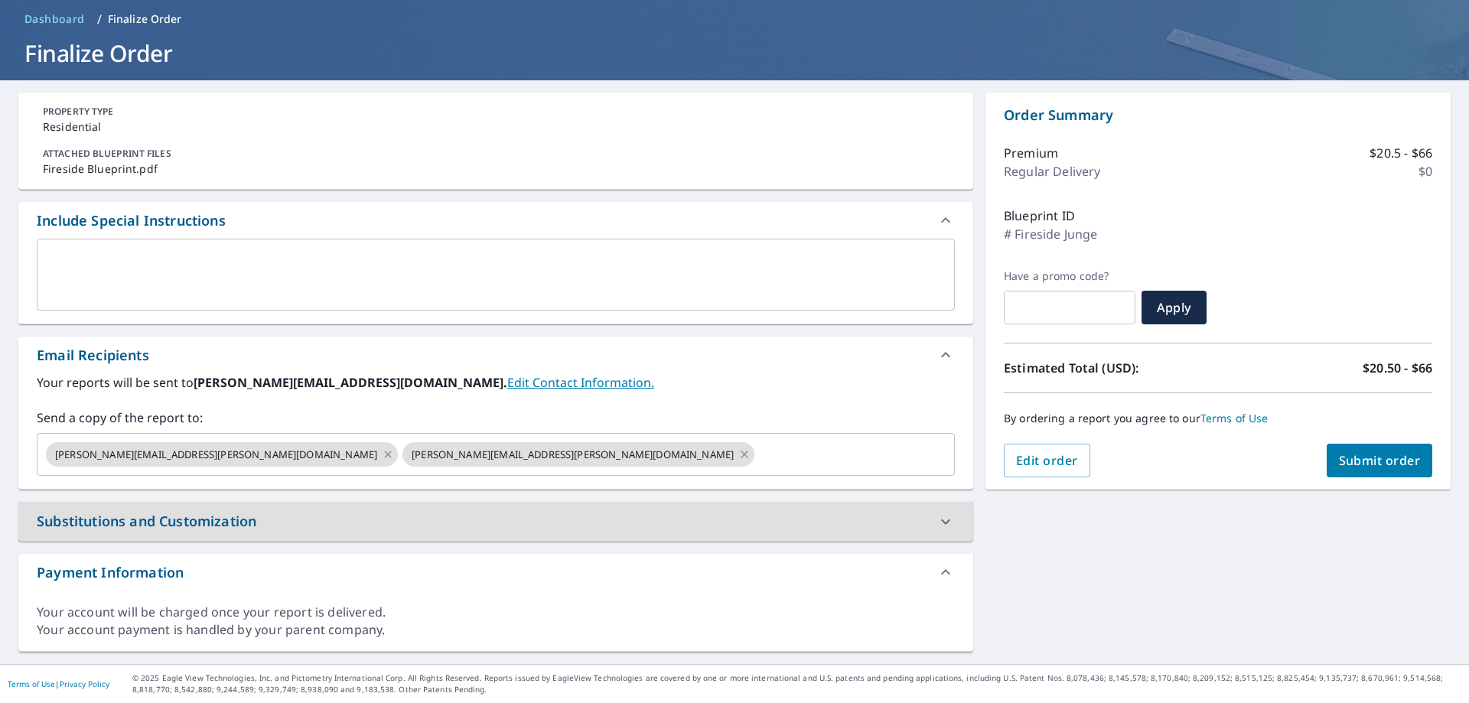
click at [1362, 451] on button "Submit order" at bounding box center [1379, 461] width 106 height 34
checkbox input "true"
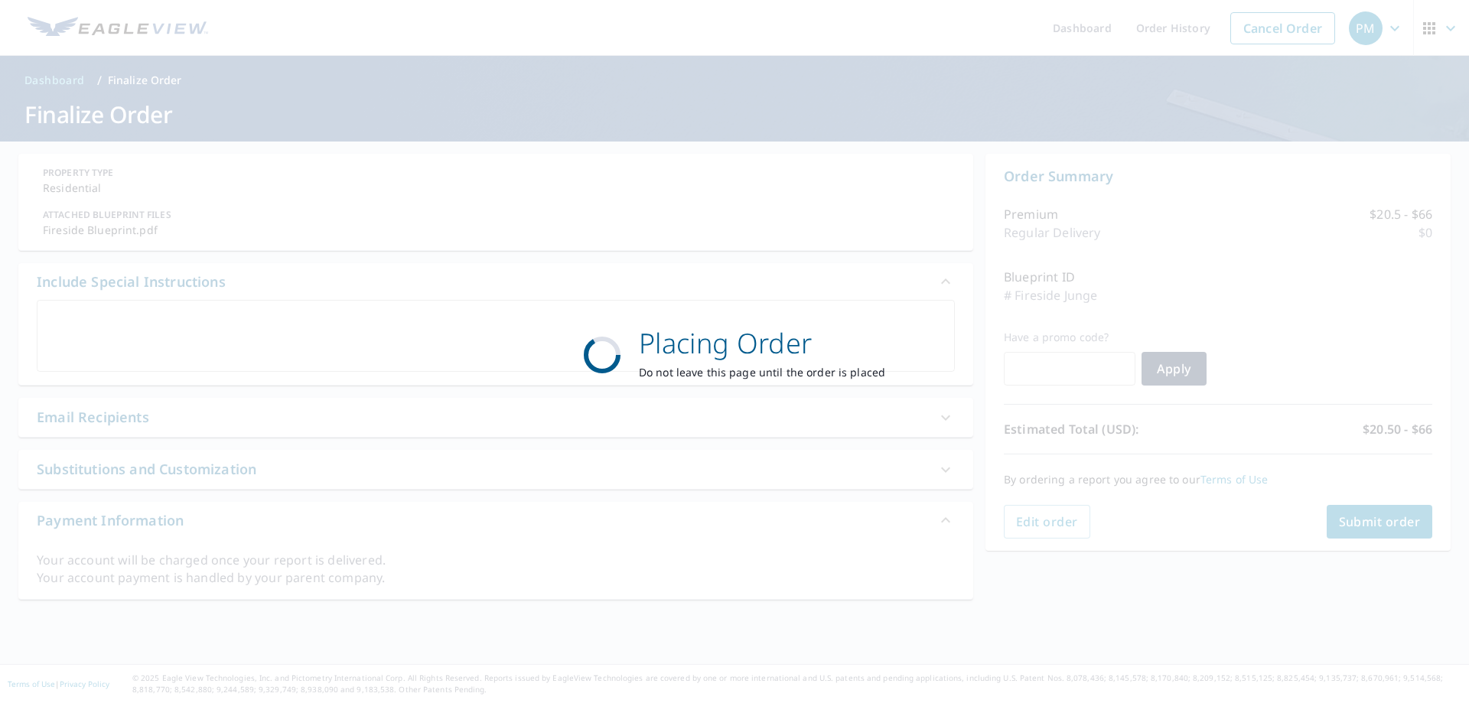
scroll to position [0, 0]
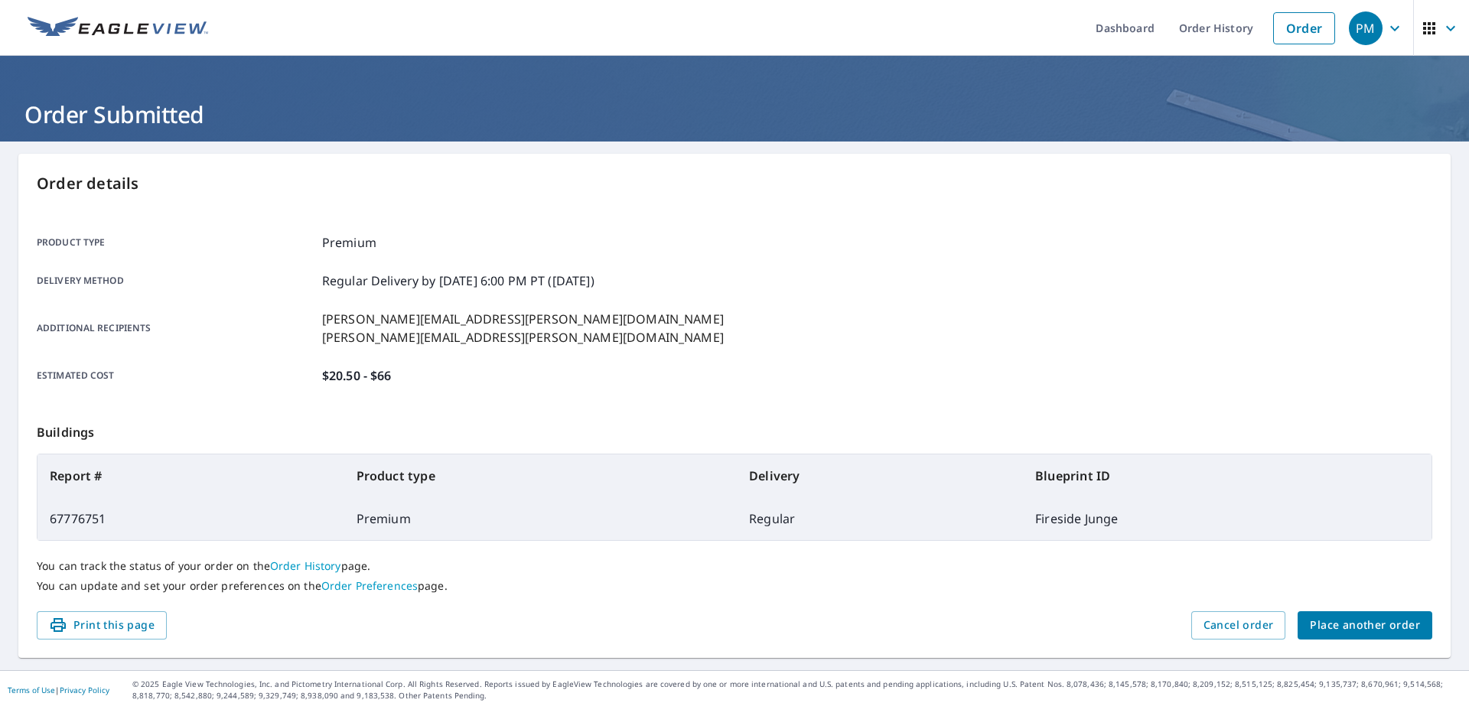
scroll to position [6, 0]
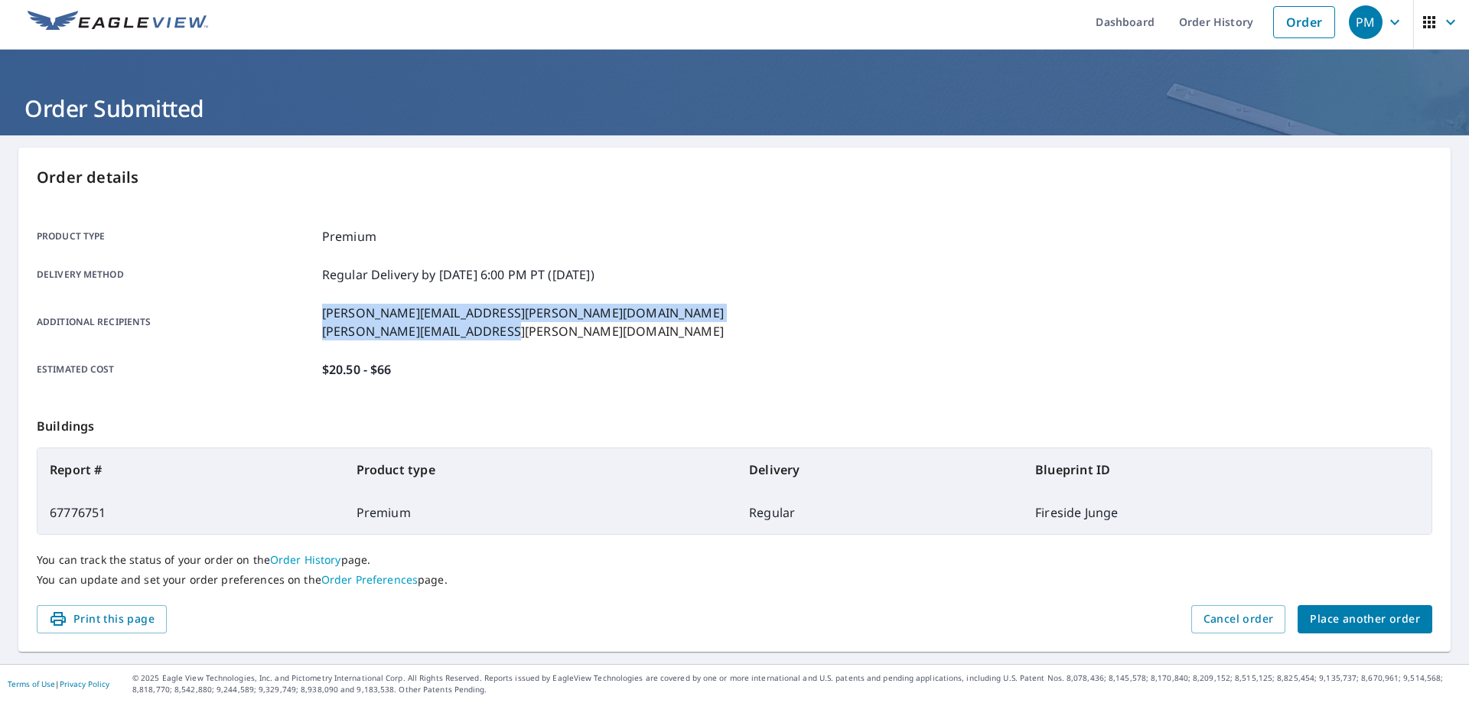
drag, startPoint x: 321, startPoint y: 314, endPoint x: 519, endPoint y: 334, distance: 199.2
click at [519, 334] on div "Additional recipients ken.koenig@qxo.com marshall.rademacher@qxo.com" at bounding box center [386, 322] width 698 height 37
click at [1261, 630] on button "Cancel order" at bounding box center [1238, 619] width 95 height 28
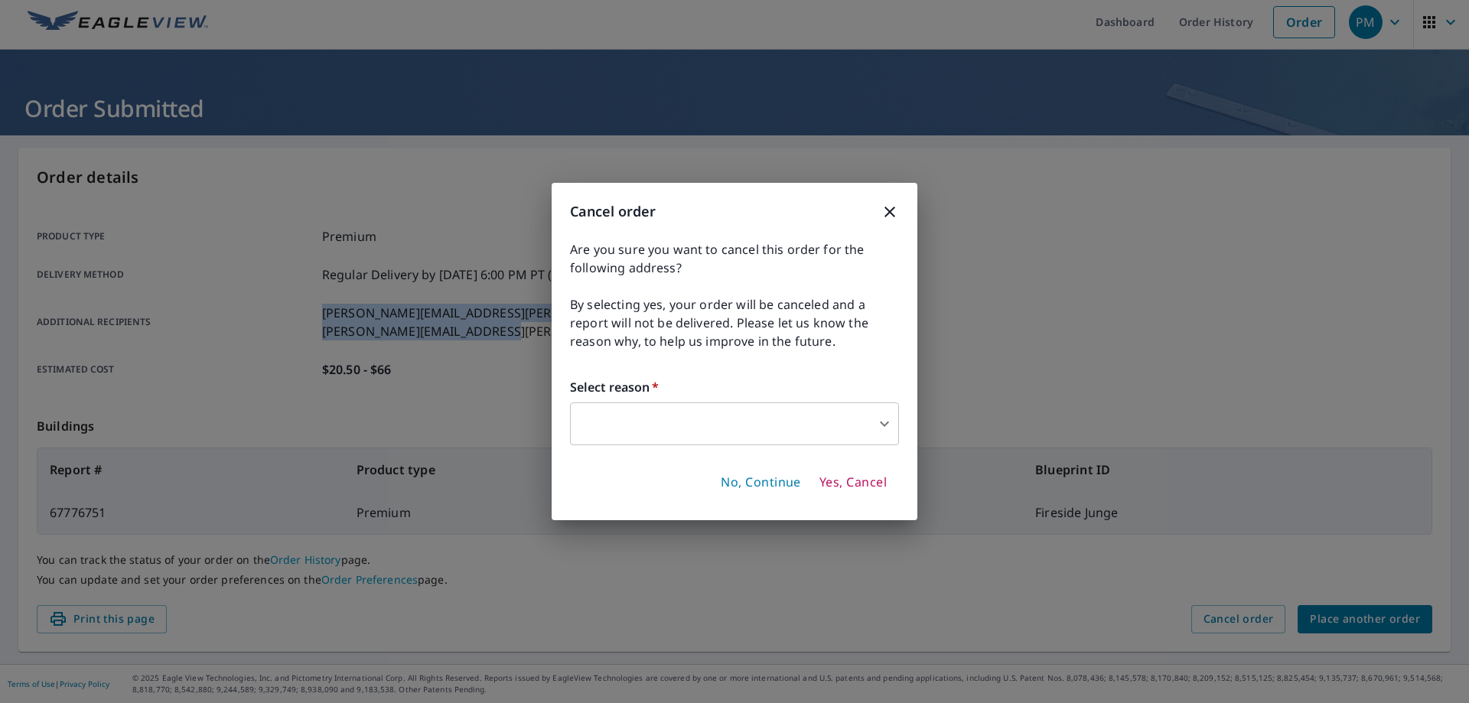
click at [714, 418] on body "PM PM Dashboard Order History Order PM Order Submitted Order details Product ty…" at bounding box center [734, 351] width 1469 height 703
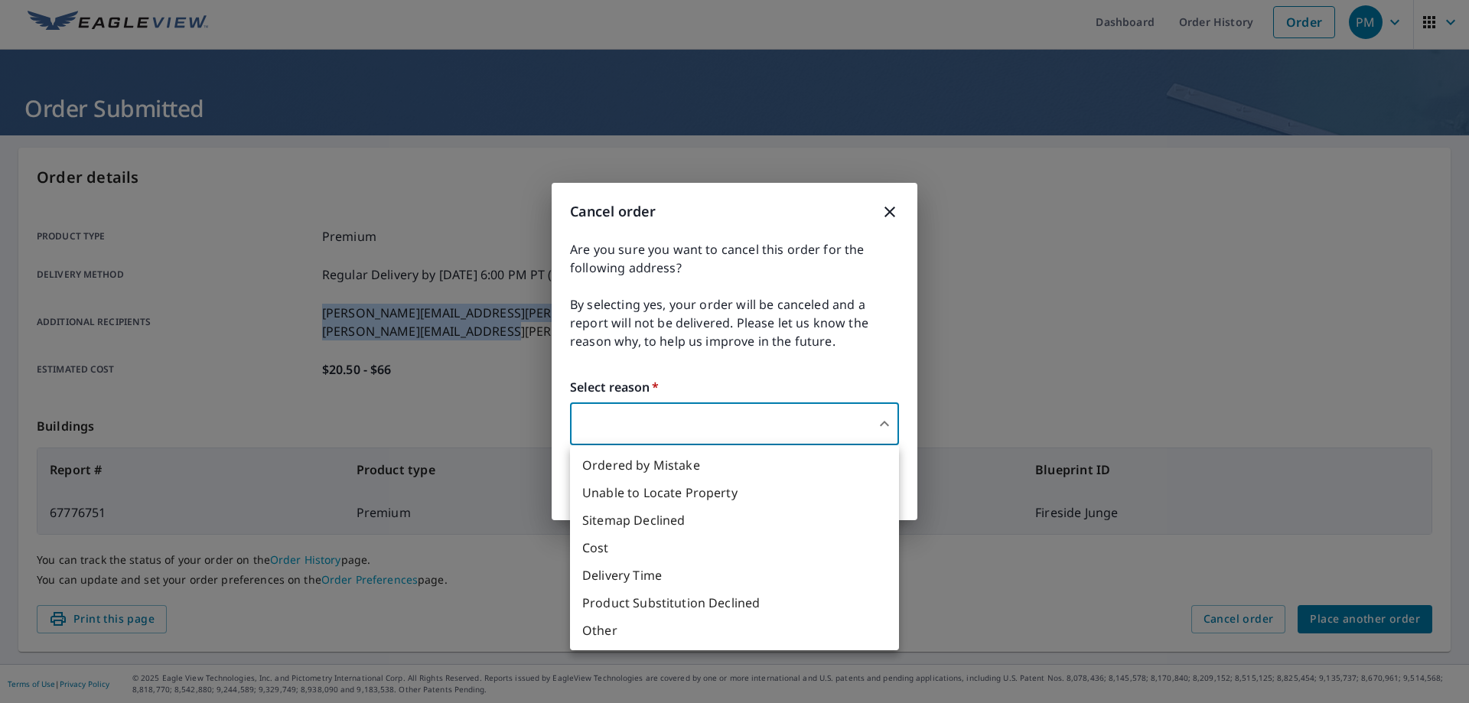
click at [707, 468] on li "Ordered by Mistake" at bounding box center [734, 465] width 329 height 28
click at [734, 434] on body "PM PM Dashboard Order History Order PM Order Submitted Order details Product ty…" at bounding box center [734, 351] width 1469 height 703
click at [682, 628] on li "Other" at bounding box center [734, 631] width 329 height 28
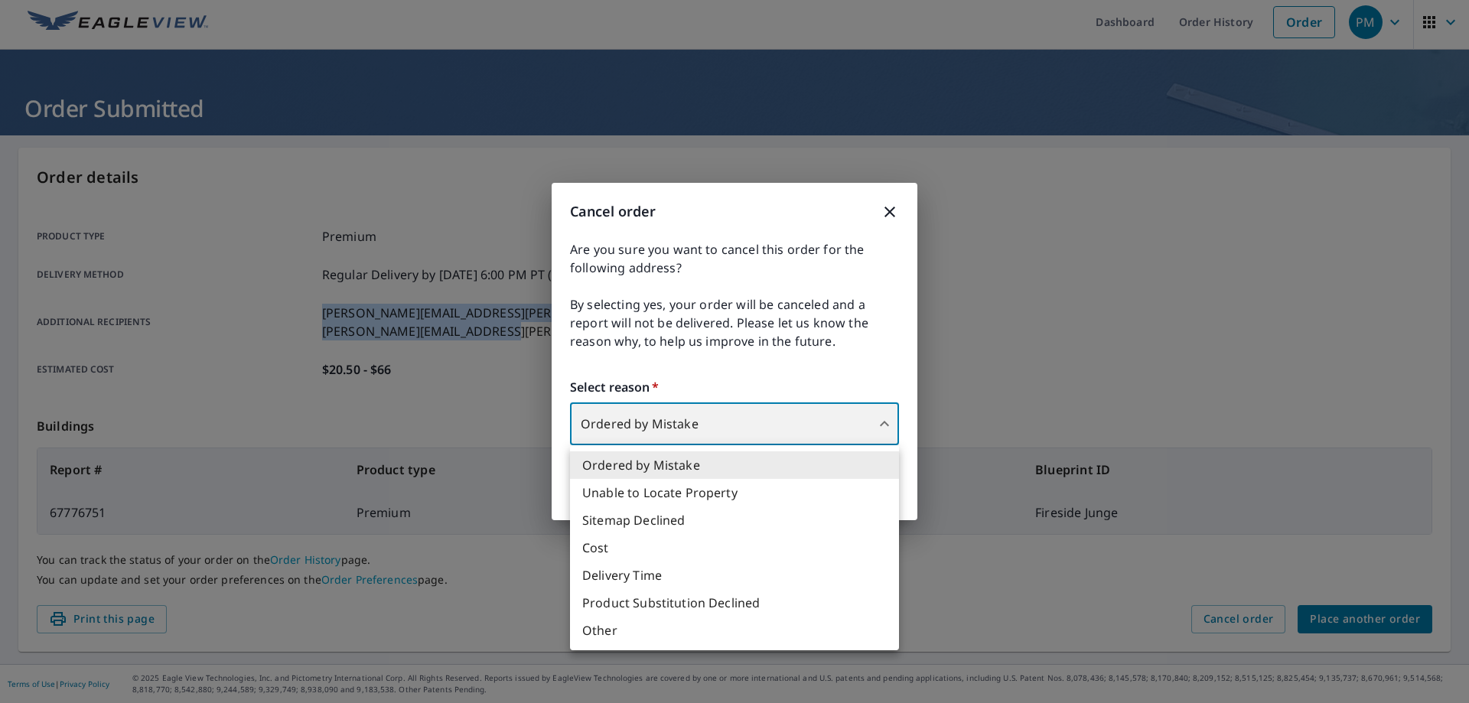
type input "36"
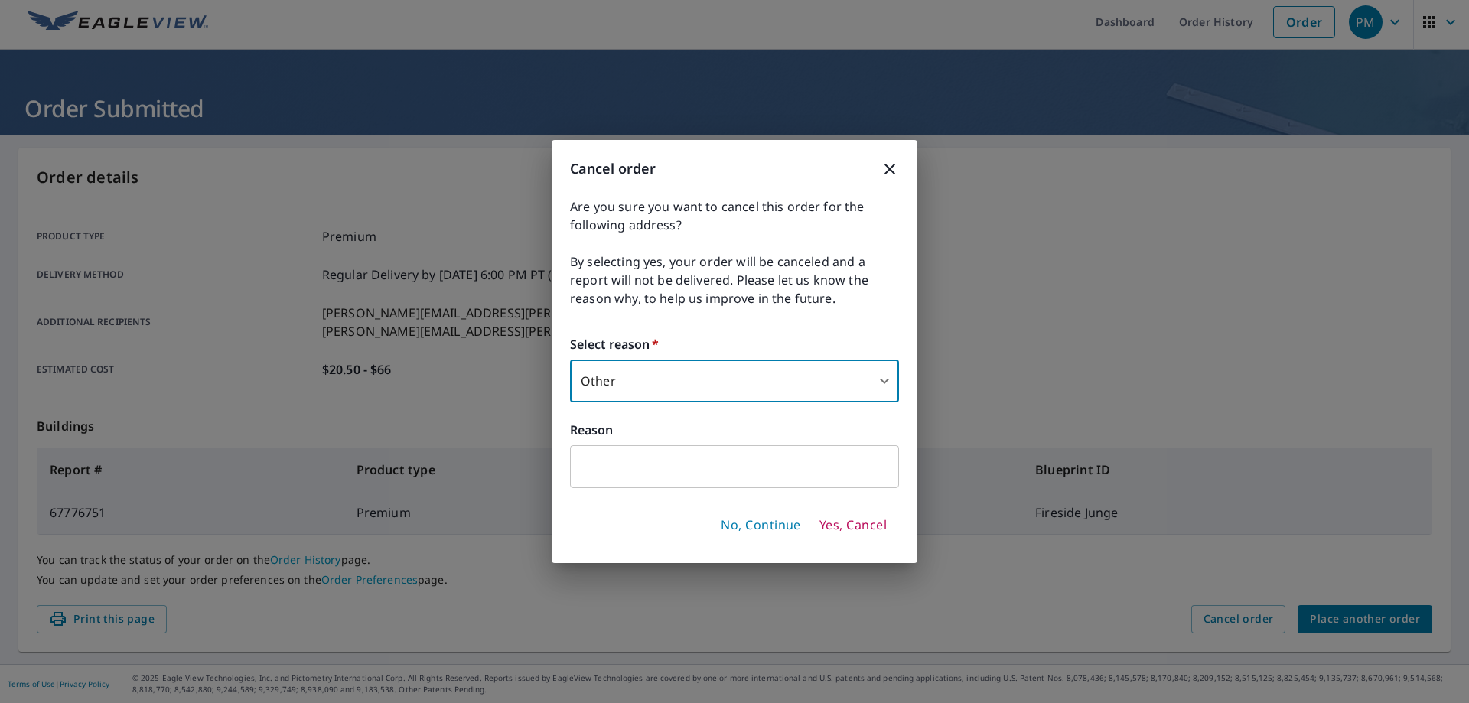
click at [670, 467] on input "text" at bounding box center [734, 466] width 329 height 43
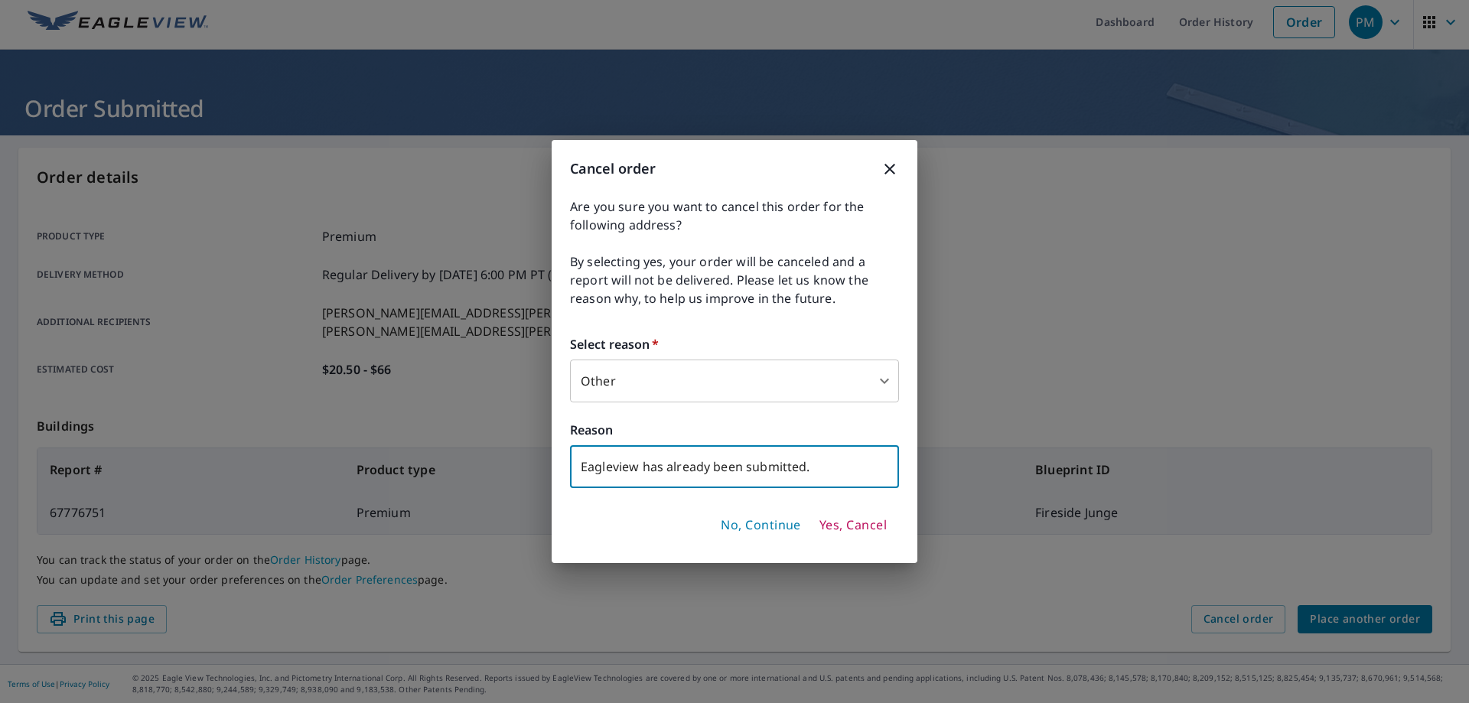
type input "Eagleview has already been submitted."
click at [875, 515] on button "Yes, Cancel" at bounding box center [853, 526] width 80 height 26
